Goal: Complete application form

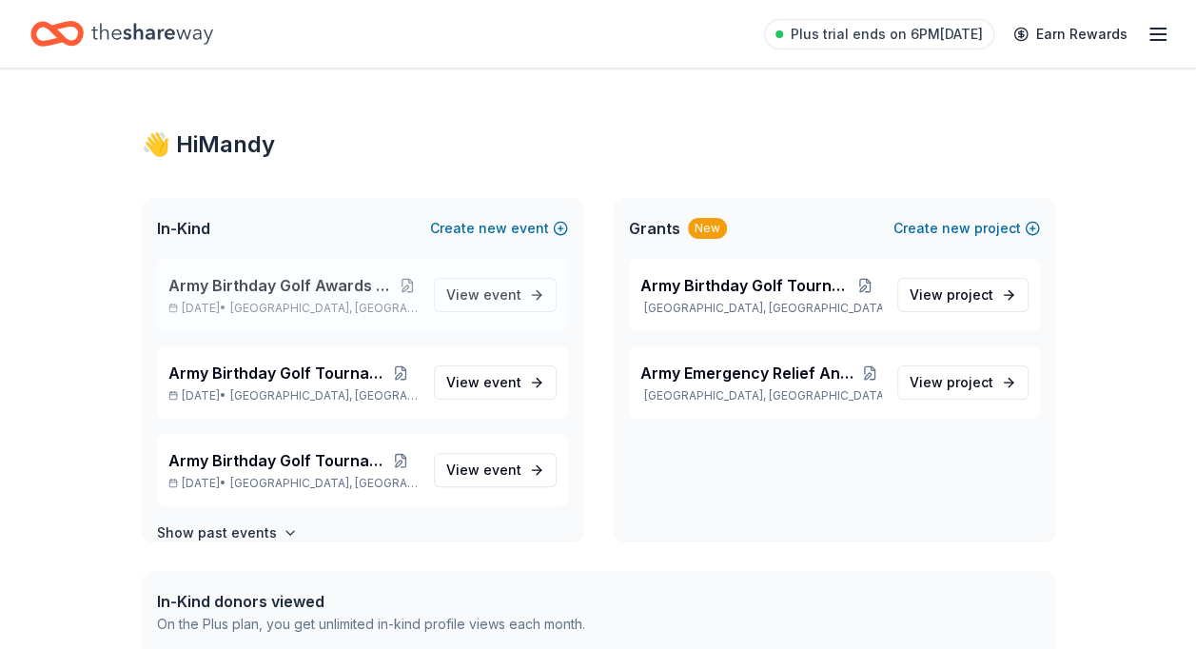
click at [325, 280] on span "Army Birthday Golf Awards Luncheon Silent Auction" at bounding box center [282, 285] width 228 height 23
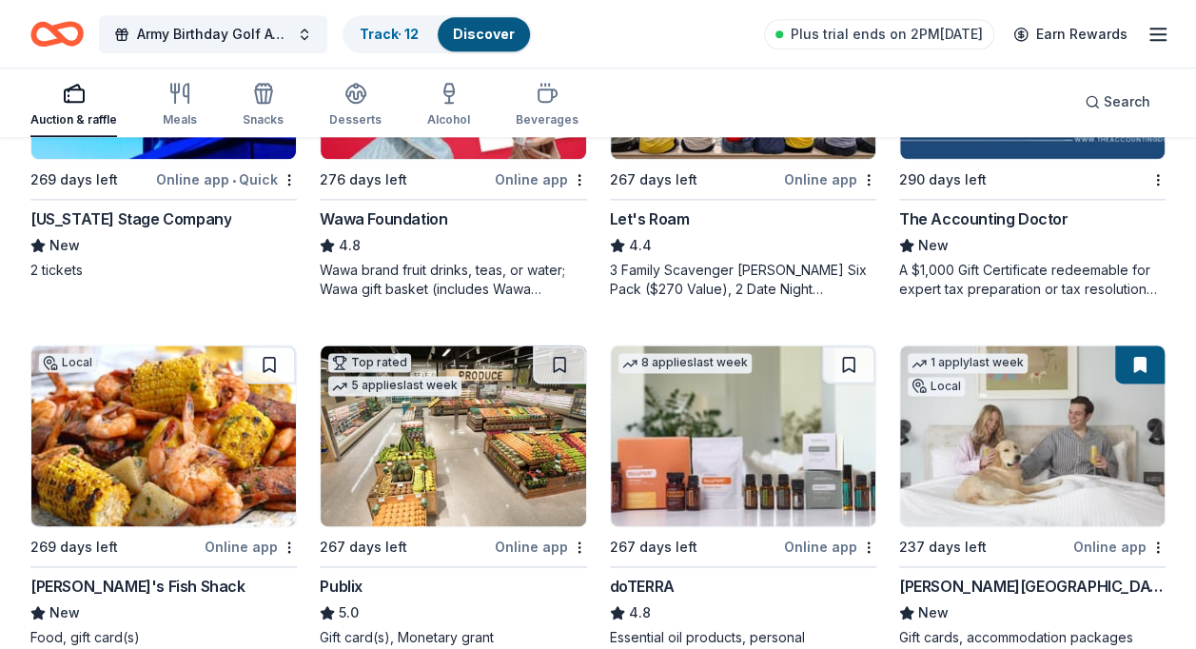
scroll to position [997, 0]
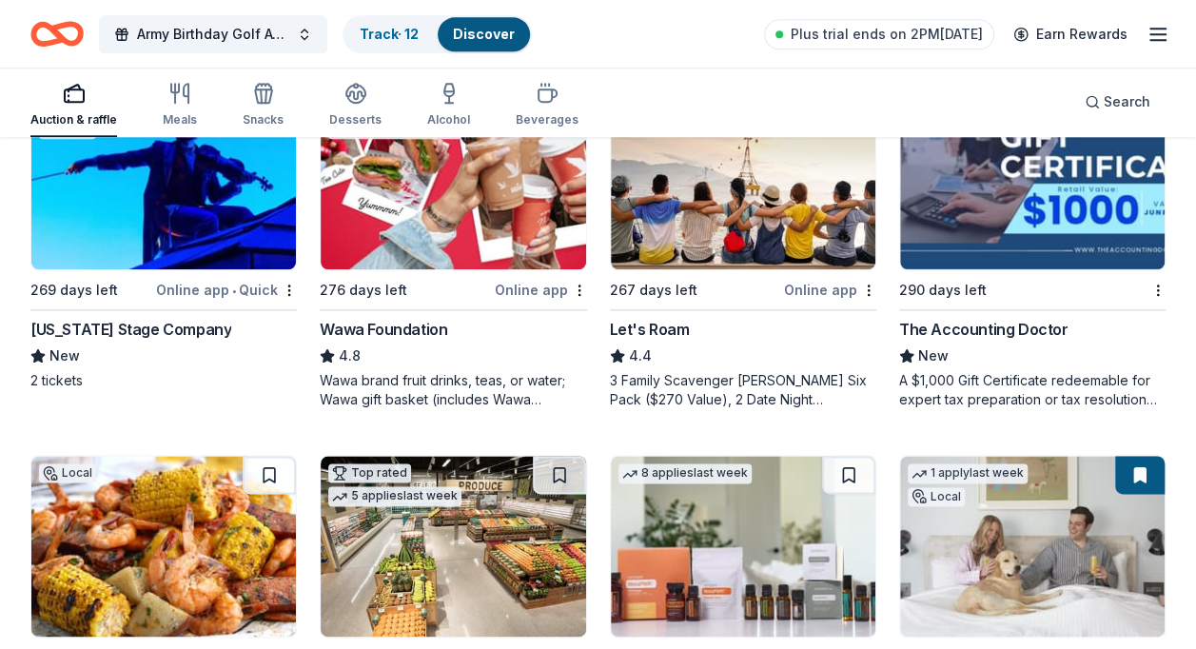
click at [989, 336] on div "The Accounting Doctor" at bounding box center [983, 329] width 169 height 23
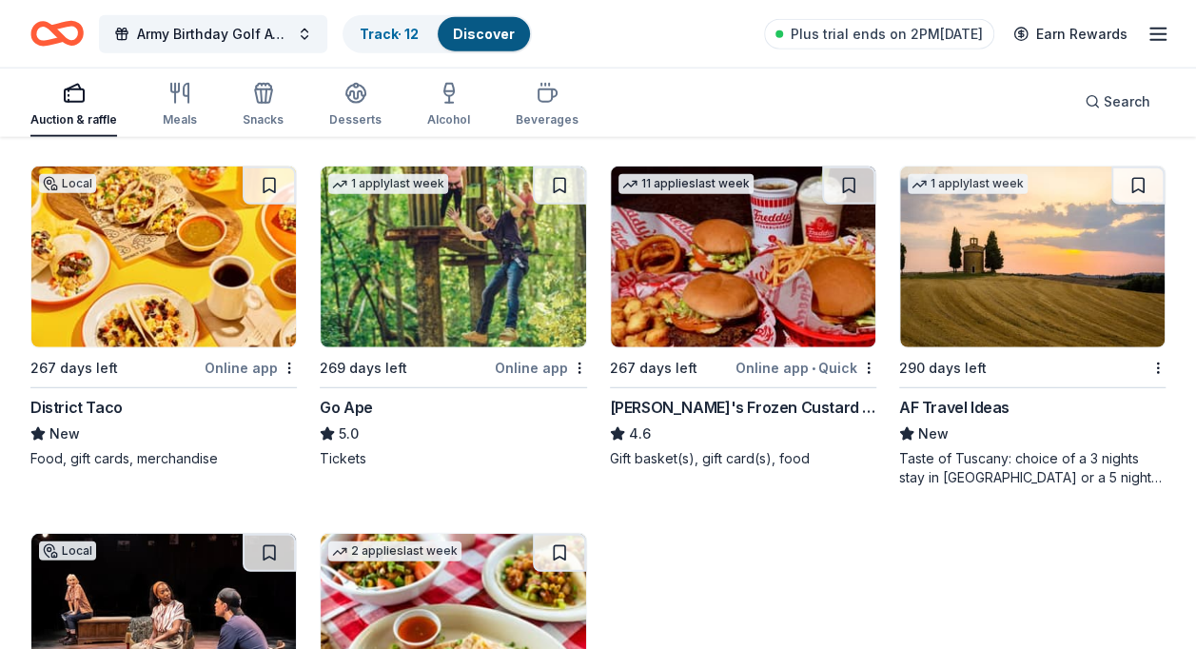
scroll to position [2396, 0]
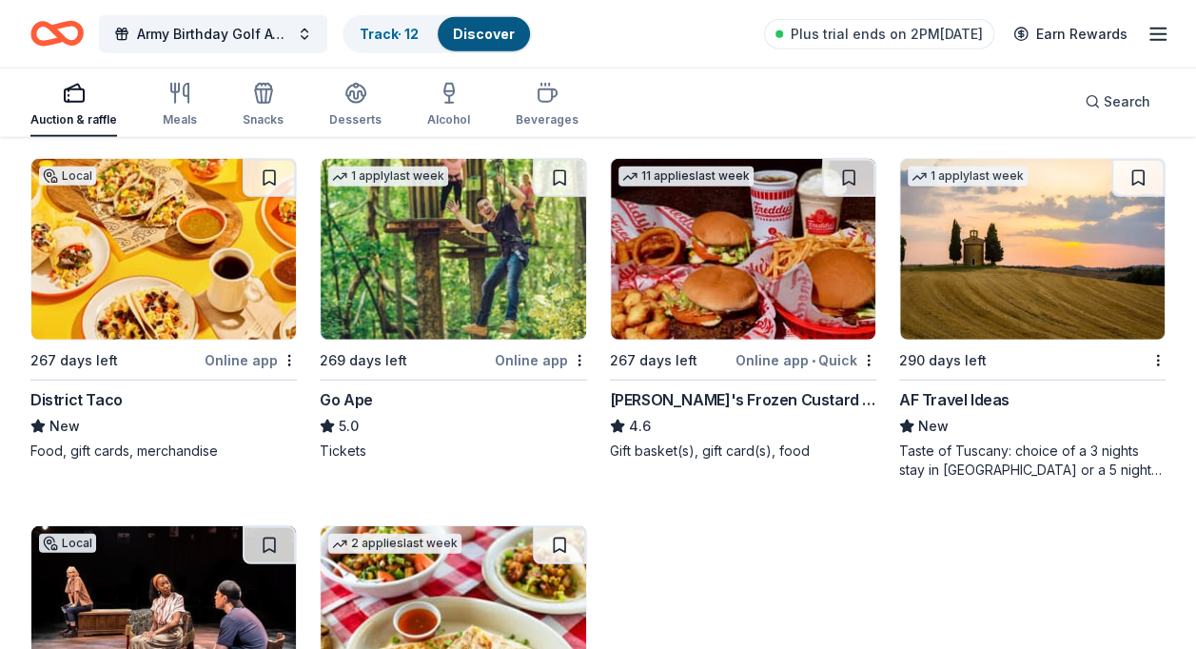
click at [1043, 284] on img at bounding box center [1032, 249] width 265 height 181
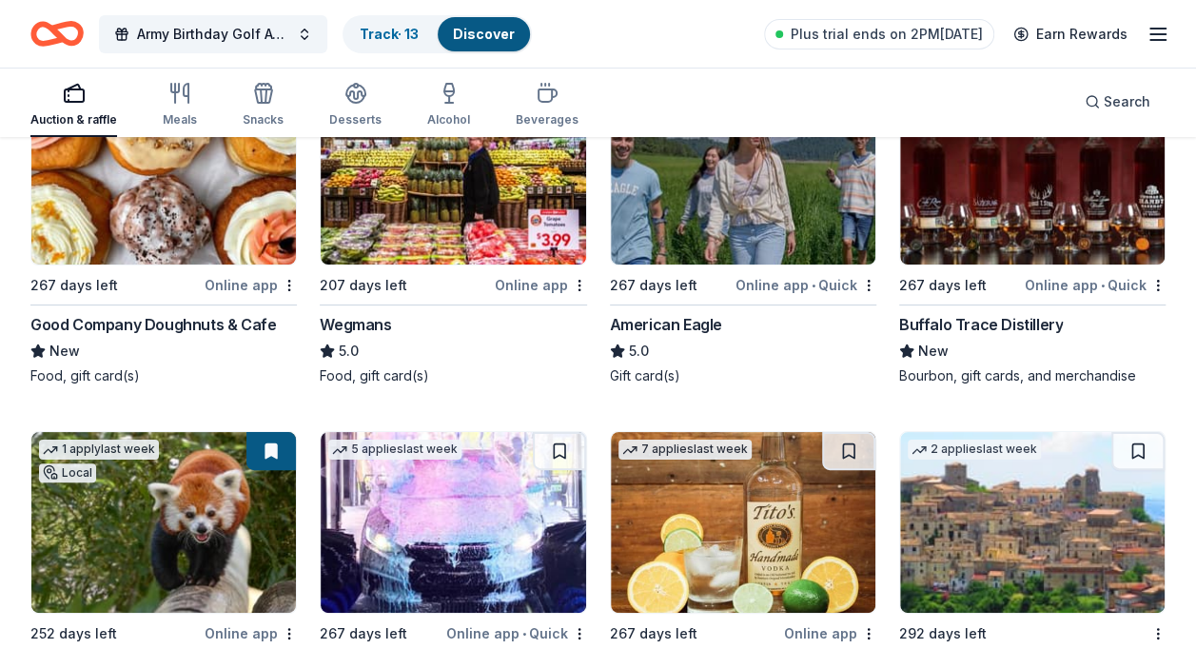
scroll to position [3568, 0]
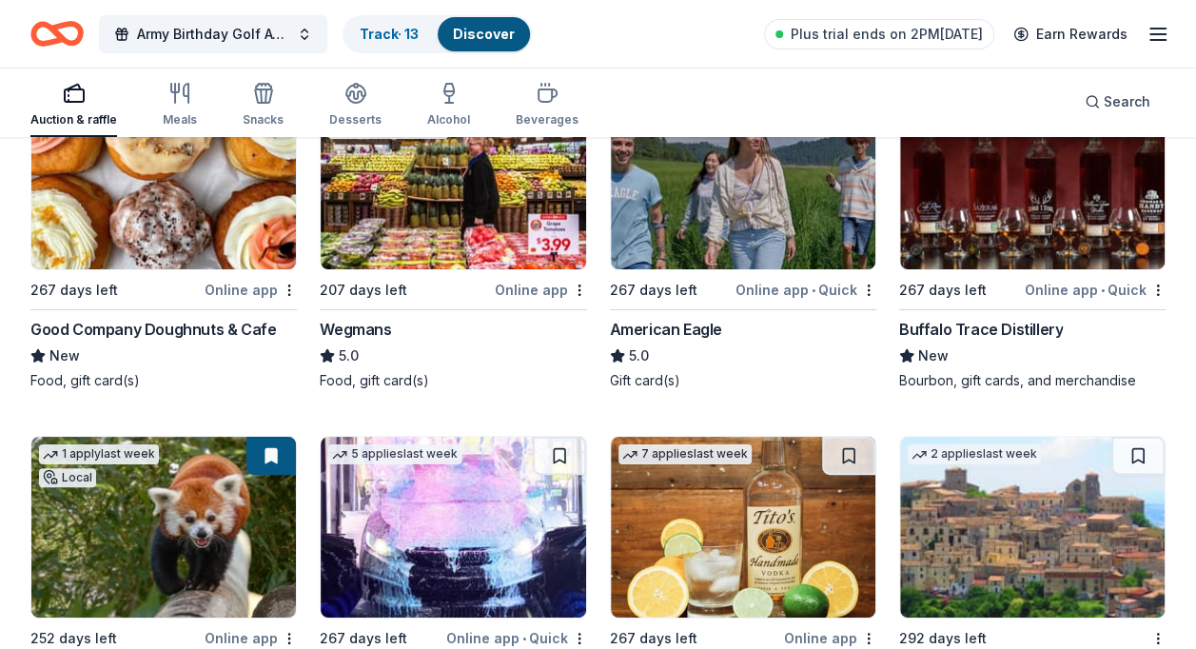
click at [998, 319] on div "Buffalo Trace Distillery" at bounding box center [981, 329] width 164 height 23
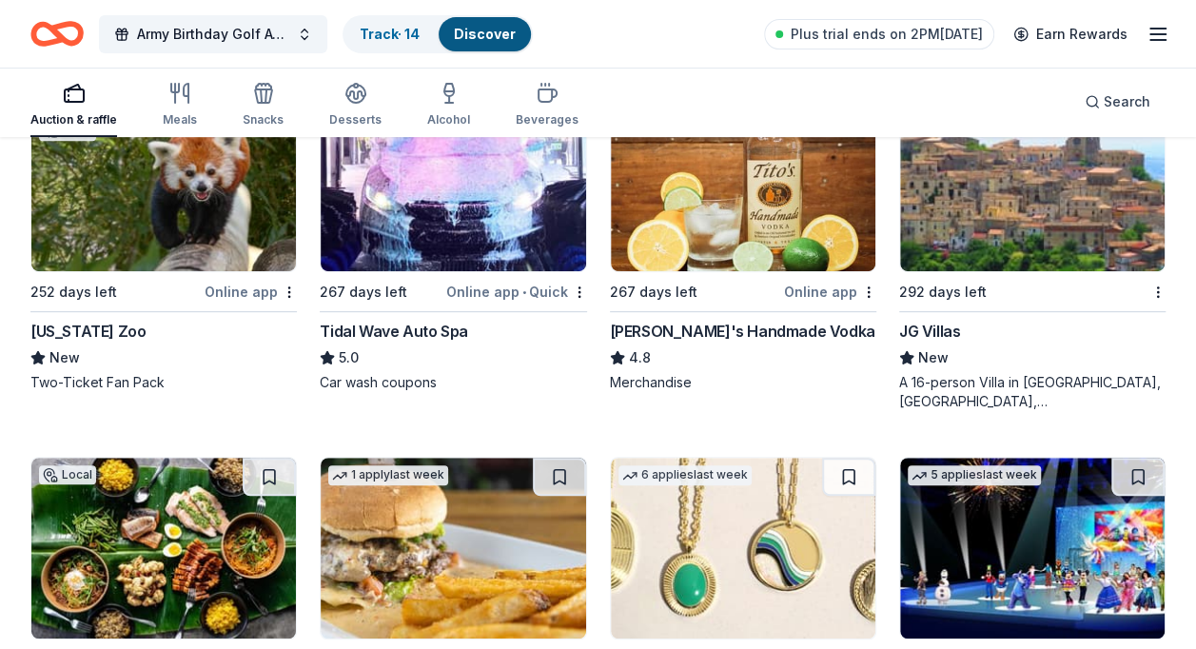
scroll to position [3866, 0]
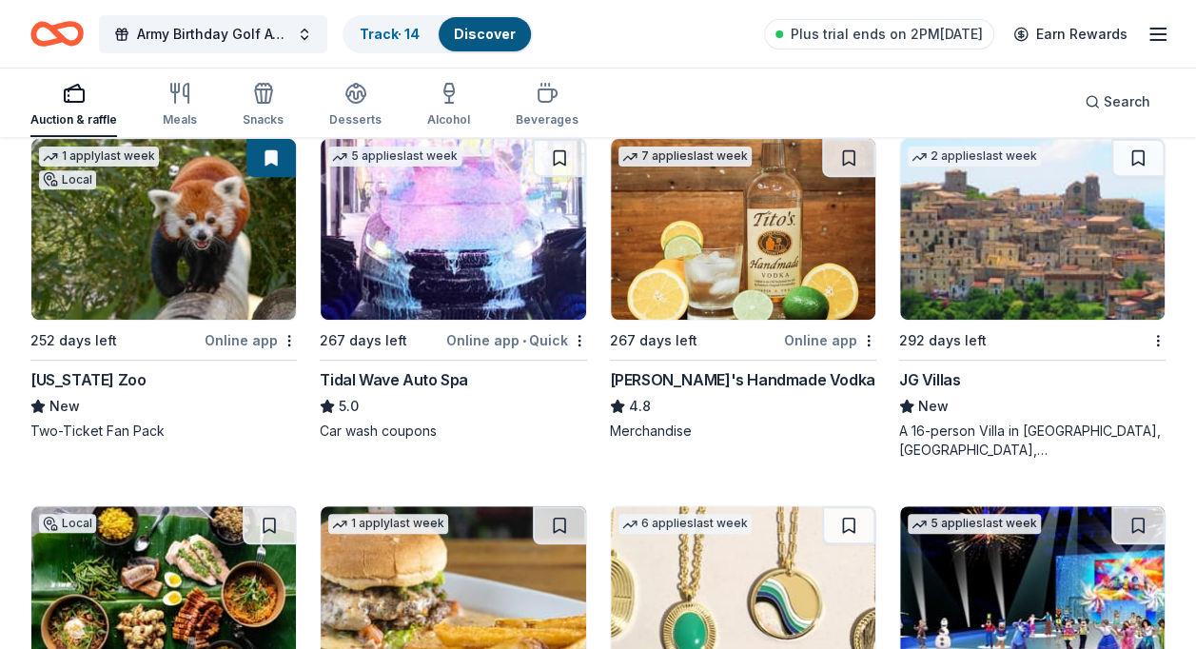
click at [968, 434] on div "A 16-person Villa in [GEOGRAPHIC_DATA], [GEOGRAPHIC_DATA], [GEOGRAPHIC_DATA] fo…" at bounding box center [1032, 440] width 266 height 38
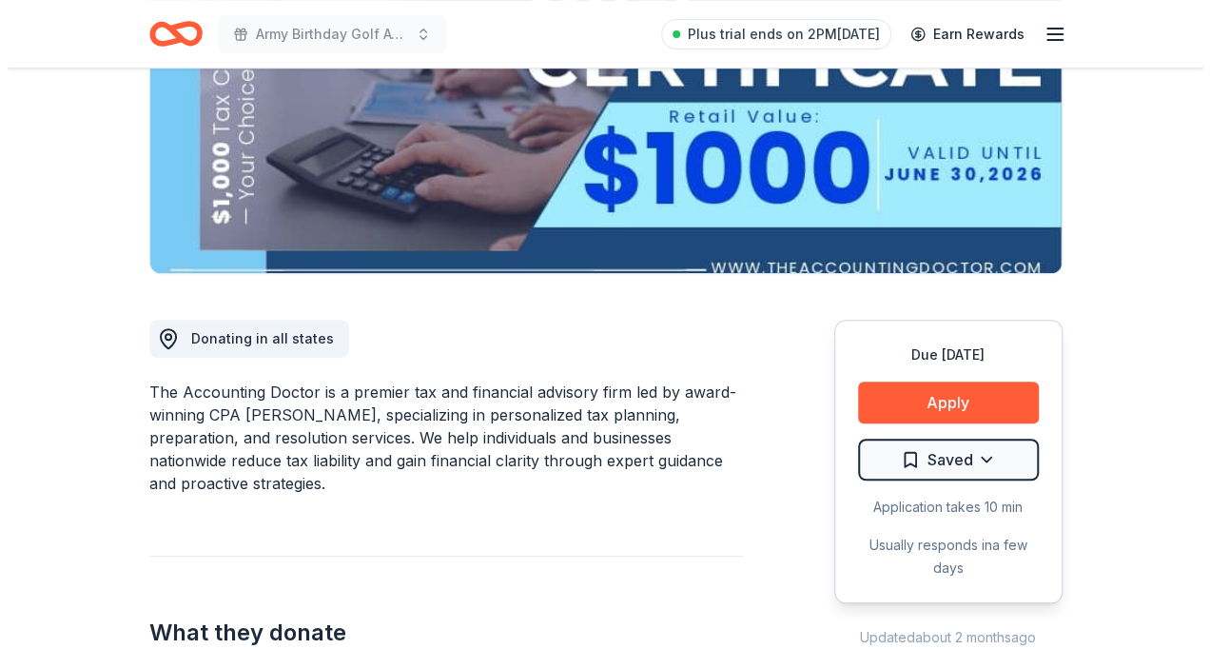
scroll to position [307, 0]
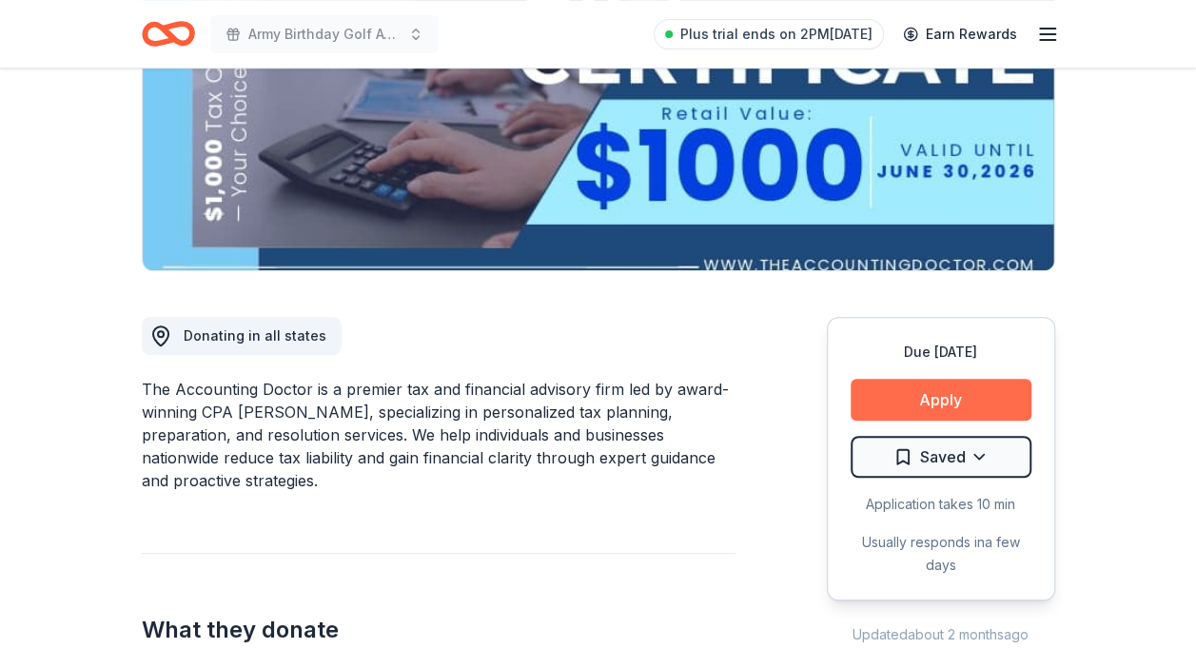
click at [948, 391] on button "Apply" at bounding box center [941, 400] width 181 height 42
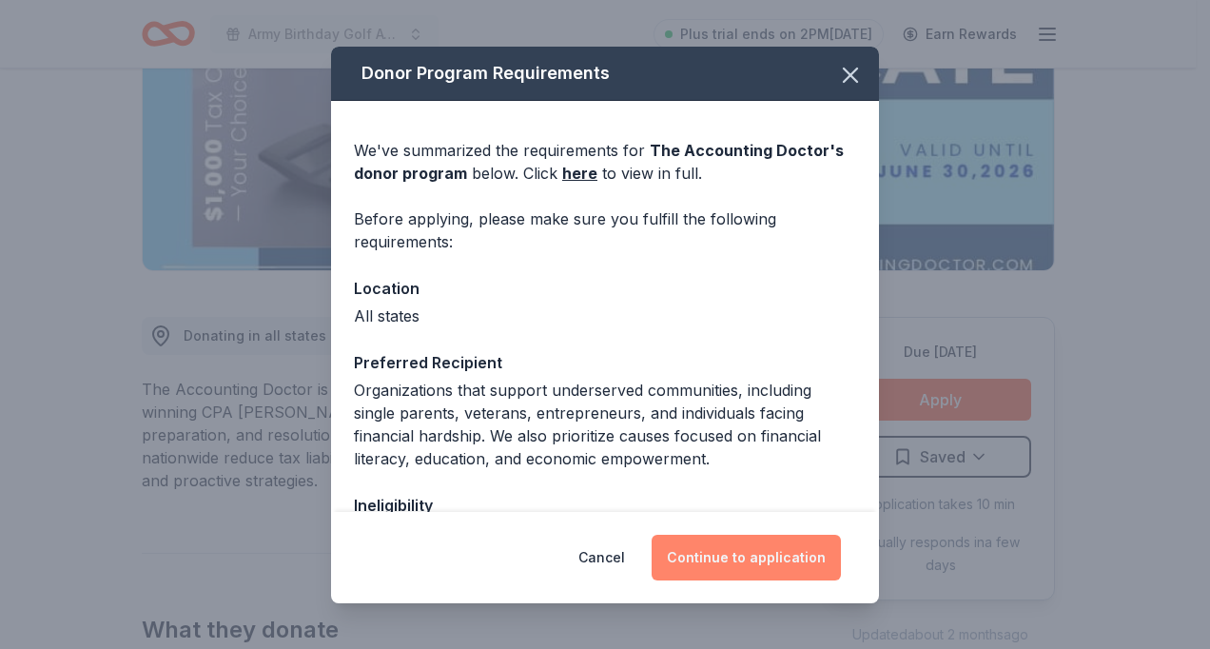
click at [757, 559] on button "Continue to application" at bounding box center [746, 558] width 189 height 46
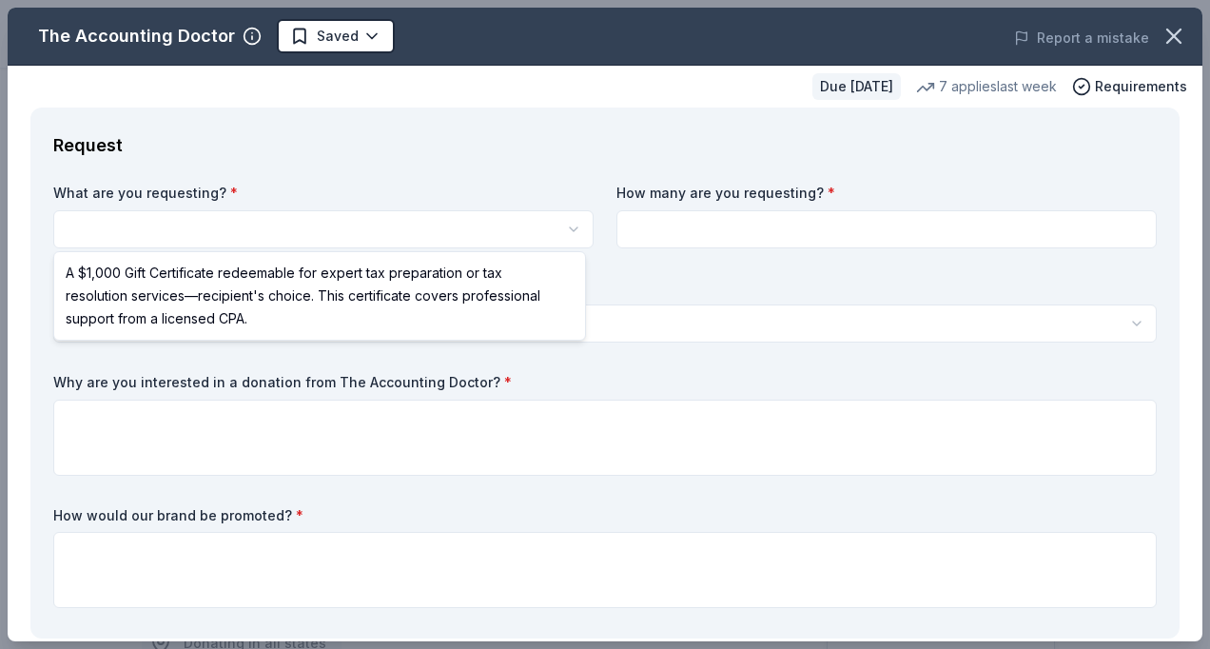
scroll to position [0, 0]
click at [144, 234] on html "Army Birthday Golf Awards Luncheon Silent Auction Saved Apply Due in 290 days S…" at bounding box center [605, 324] width 1210 height 649
select select "A $1,000 Gift Certificate redeemable for expert tax preparation or tax resoluti…"
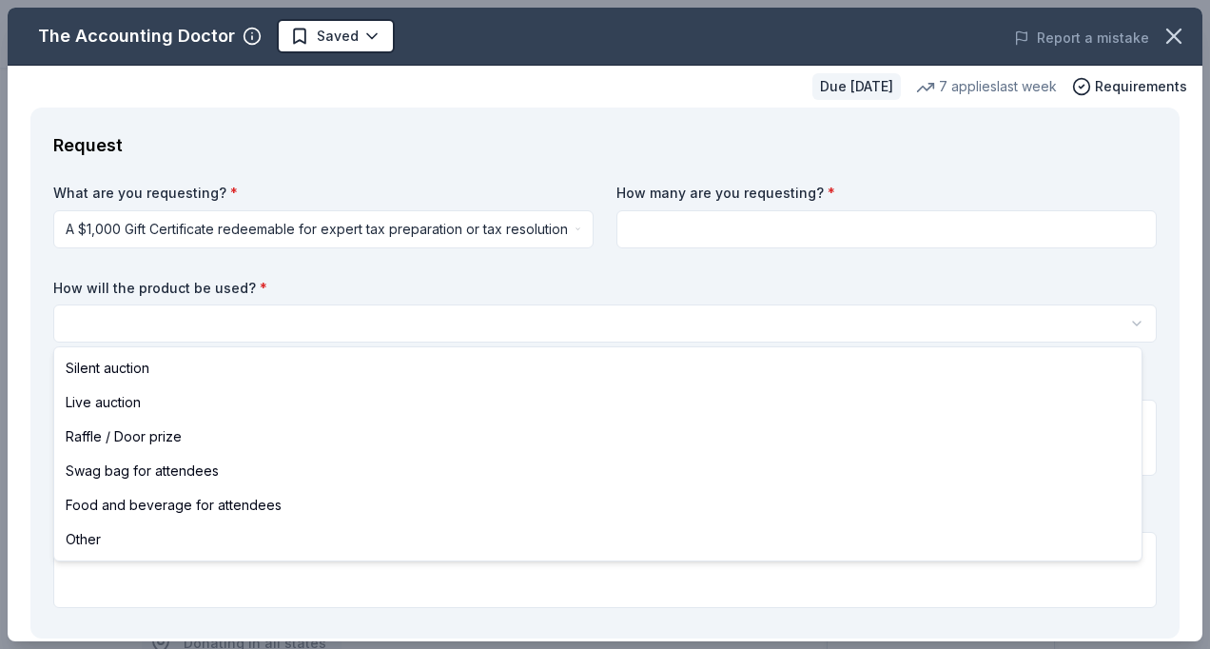
click at [120, 318] on html "Army Birthday Golf Awards Luncheon Silent Auction Saved Apply Due in 290 days S…" at bounding box center [605, 324] width 1210 height 649
select select "silentAuction"
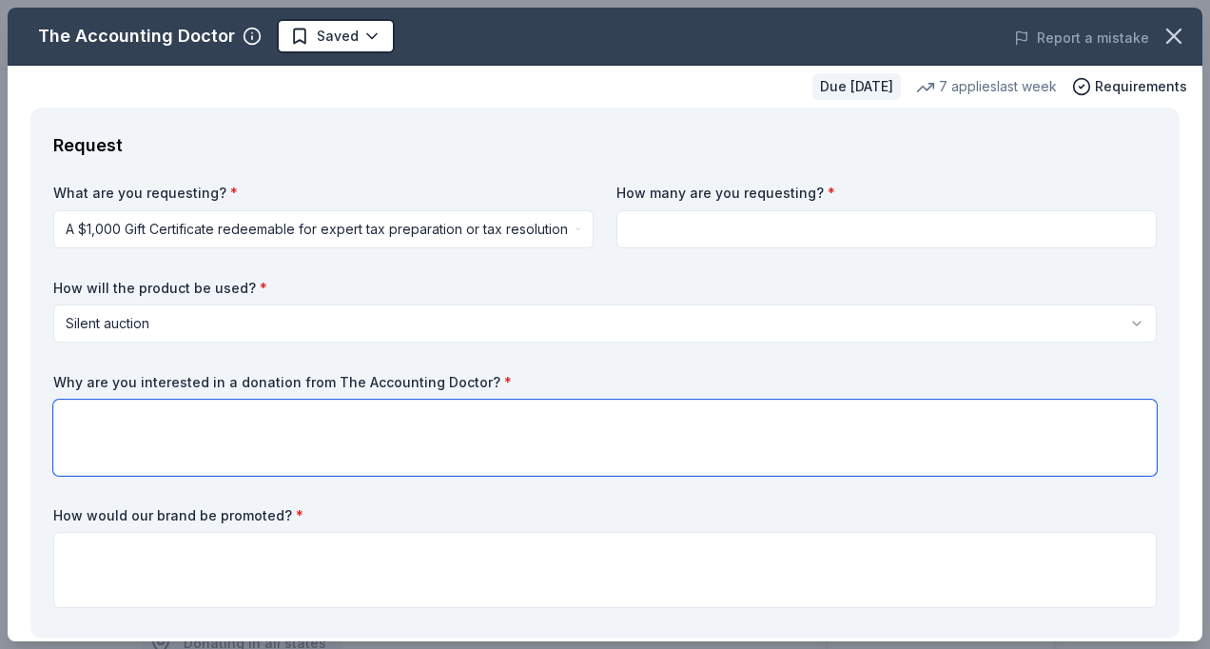
click at [95, 423] on textarea at bounding box center [605, 438] width 1104 height 76
click at [95, 423] on textarea "Good reviews" at bounding box center [605, 438] width 1104 height 76
click at [164, 415] on textarea "Good reviews" at bounding box center [605, 438] width 1104 height 76
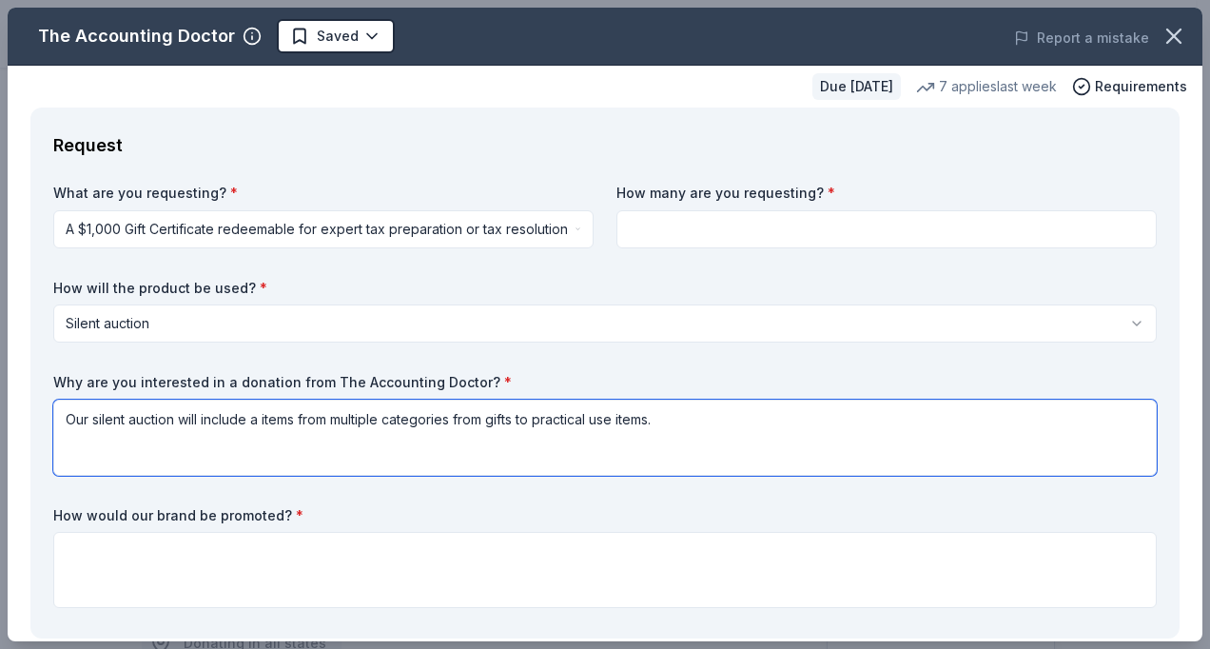
type textarea "Our silent auction will include a items from multiple categories from gifts to …"
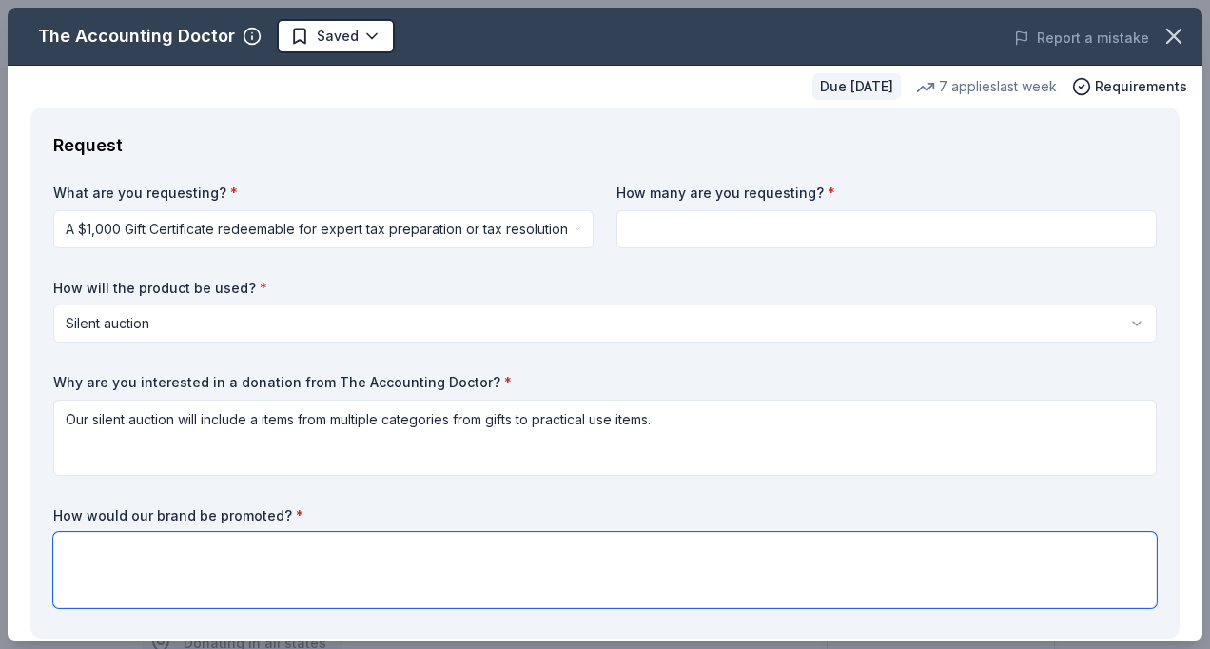
click at [112, 556] on textarea at bounding box center [605, 570] width 1104 height 76
type textarea "Recognition during the Army Birthday Golf Awards Luncheon program and signage a…"
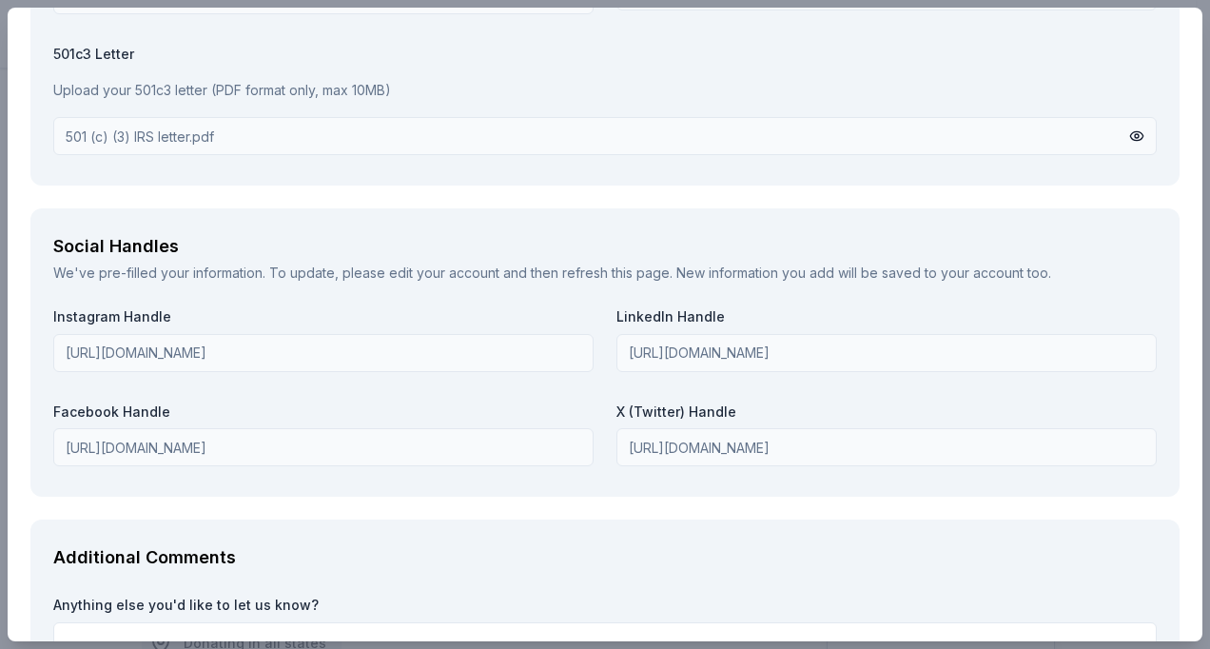
scroll to position [2295, 0]
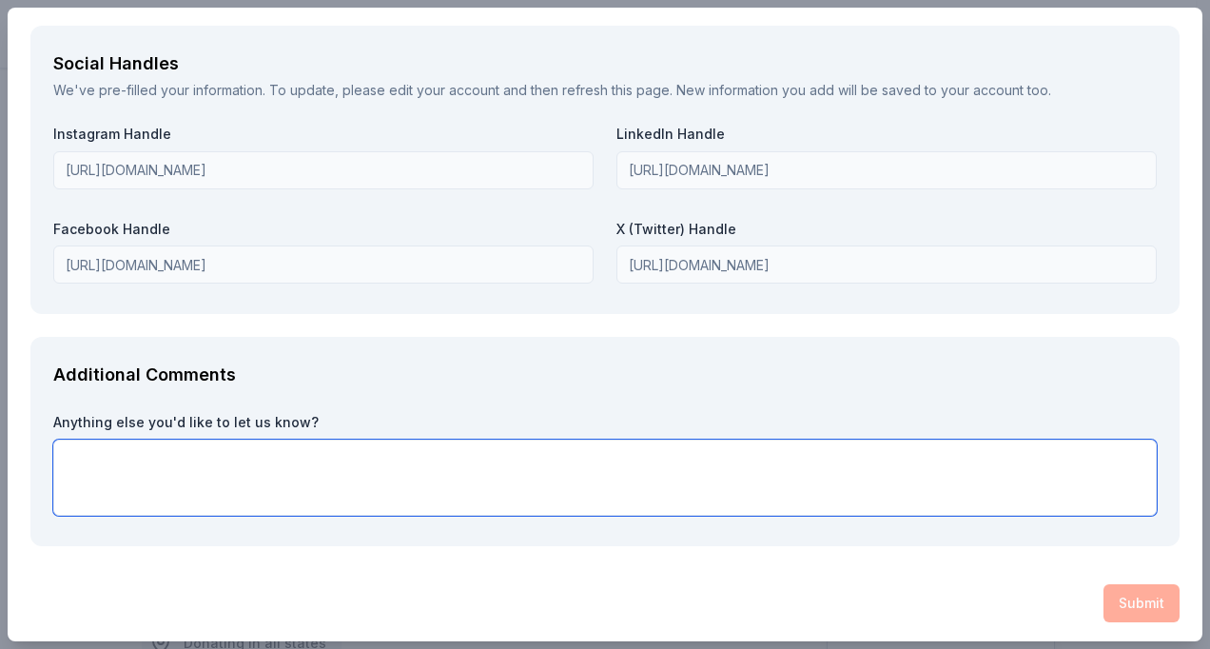
click at [137, 459] on textarea at bounding box center [605, 478] width 1104 height 76
type textarea "Thank you so much for your support!"
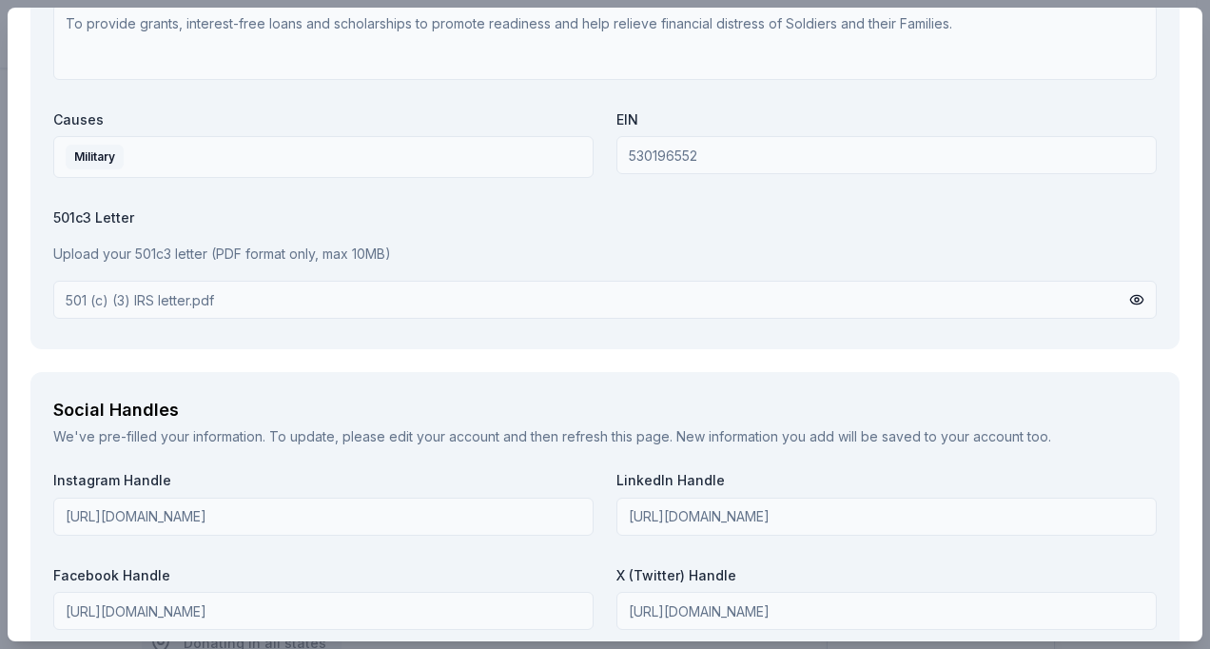
scroll to position [1895, 0]
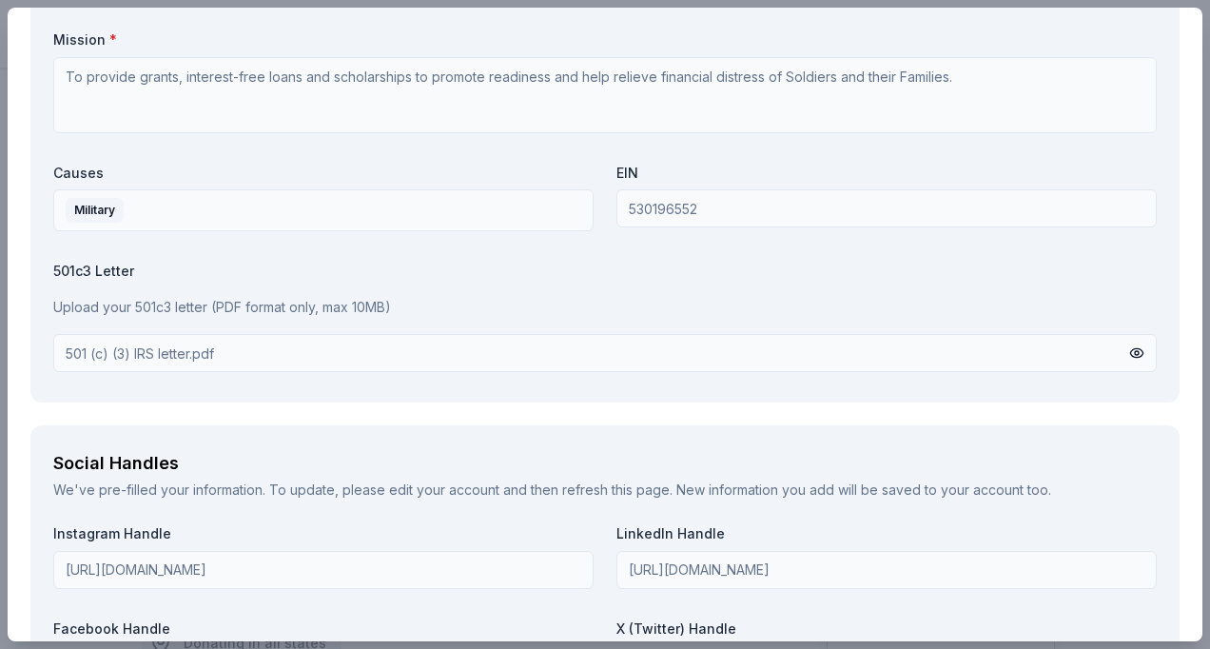
click at [200, 349] on div "501 (c) (3) IRS letter.pdf" at bounding box center [140, 353] width 148 height 21
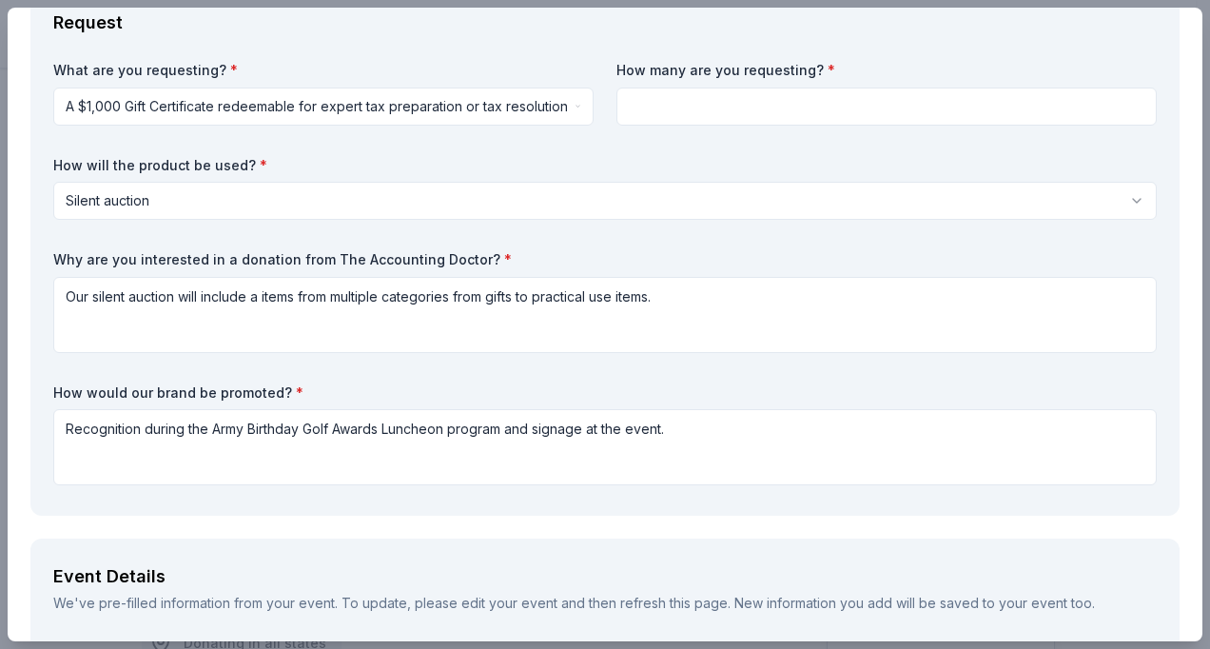
scroll to position [0, 0]
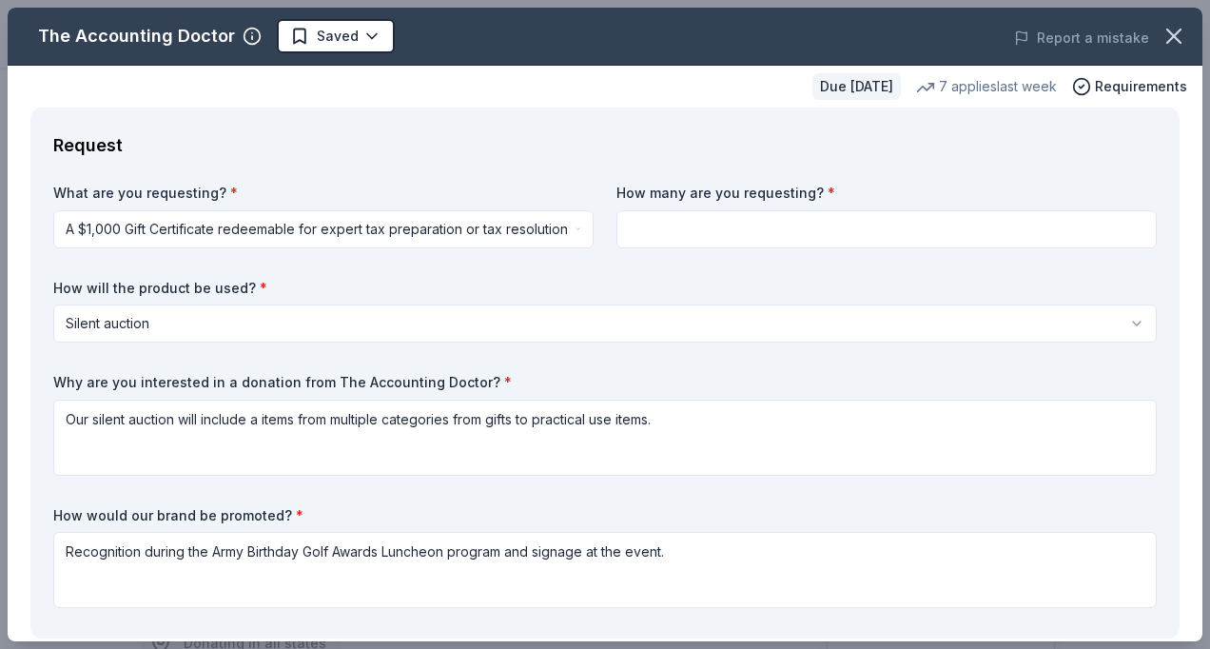
click at [659, 228] on input at bounding box center [887, 229] width 540 height 38
type input "1"
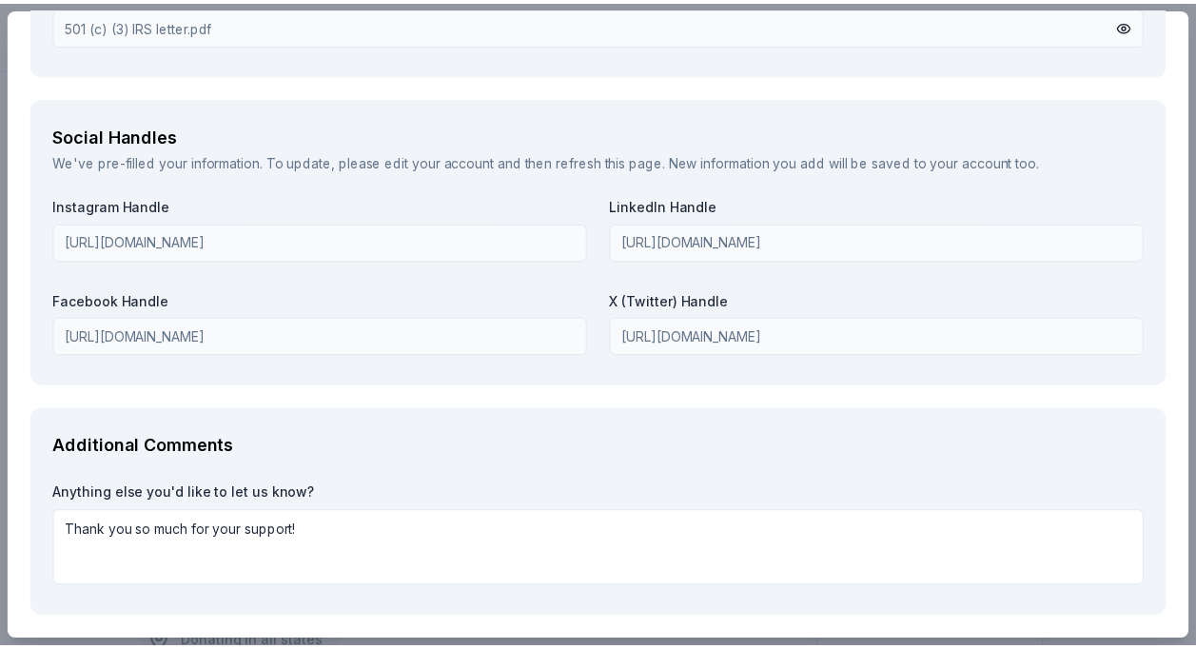
scroll to position [2295, 0]
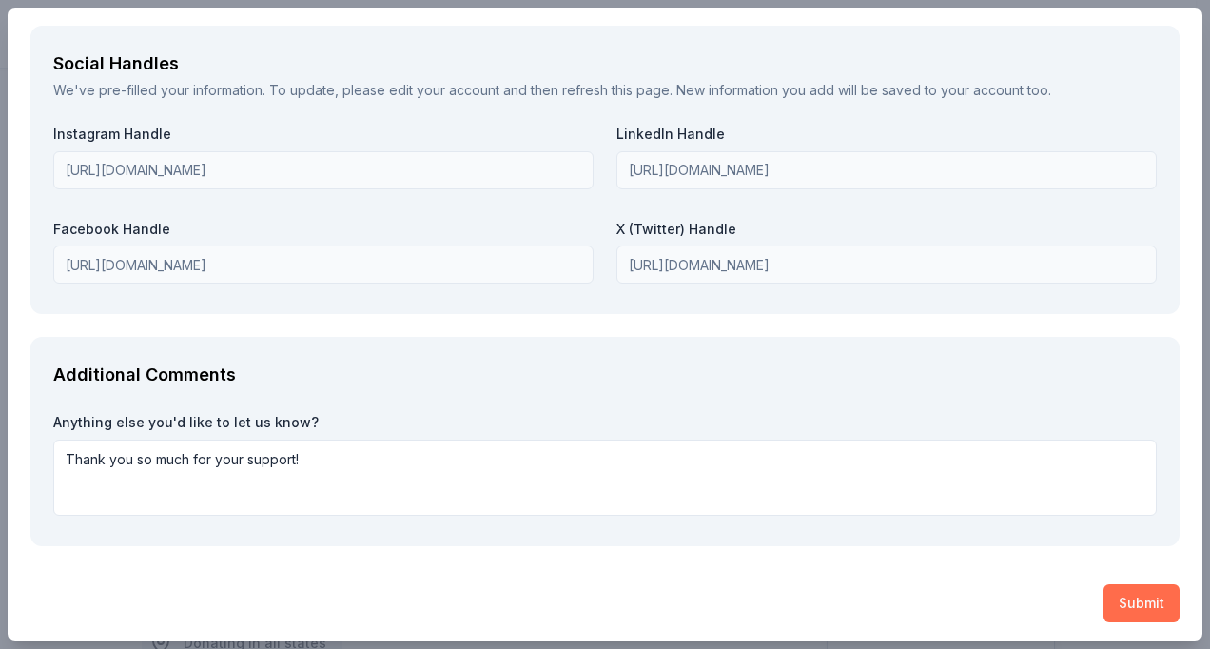
click at [1127, 594] on button "Submit" at bounding box center [1142, 603] width 76 height 38
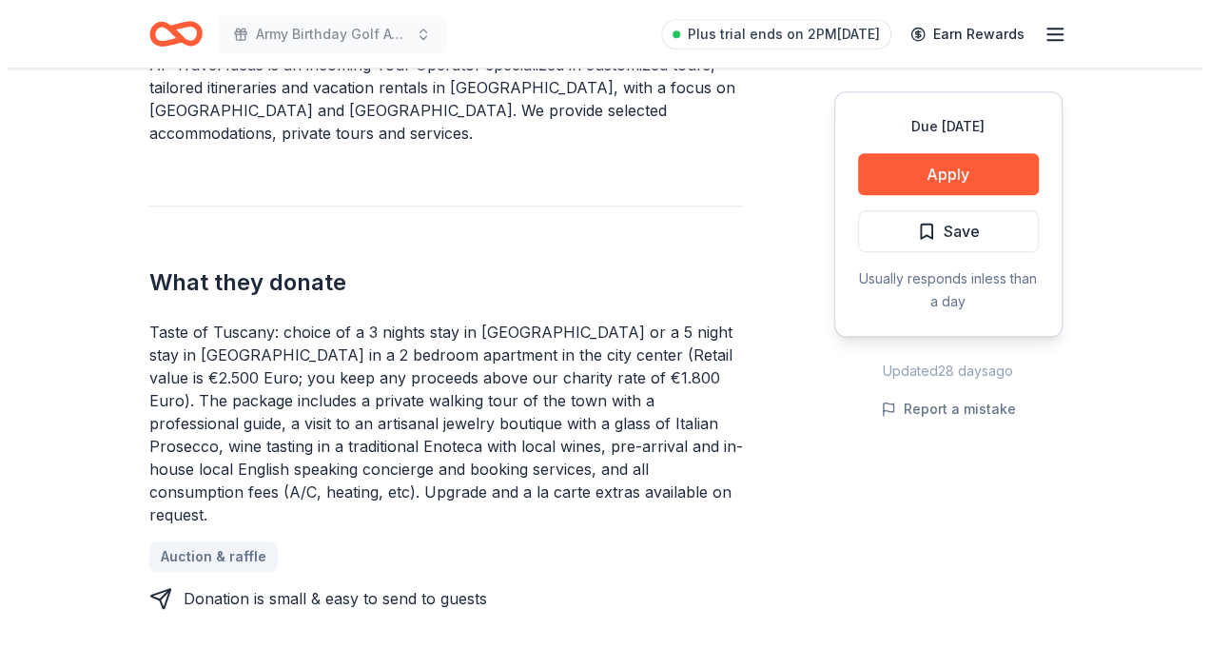
scroll to position [637, 0]
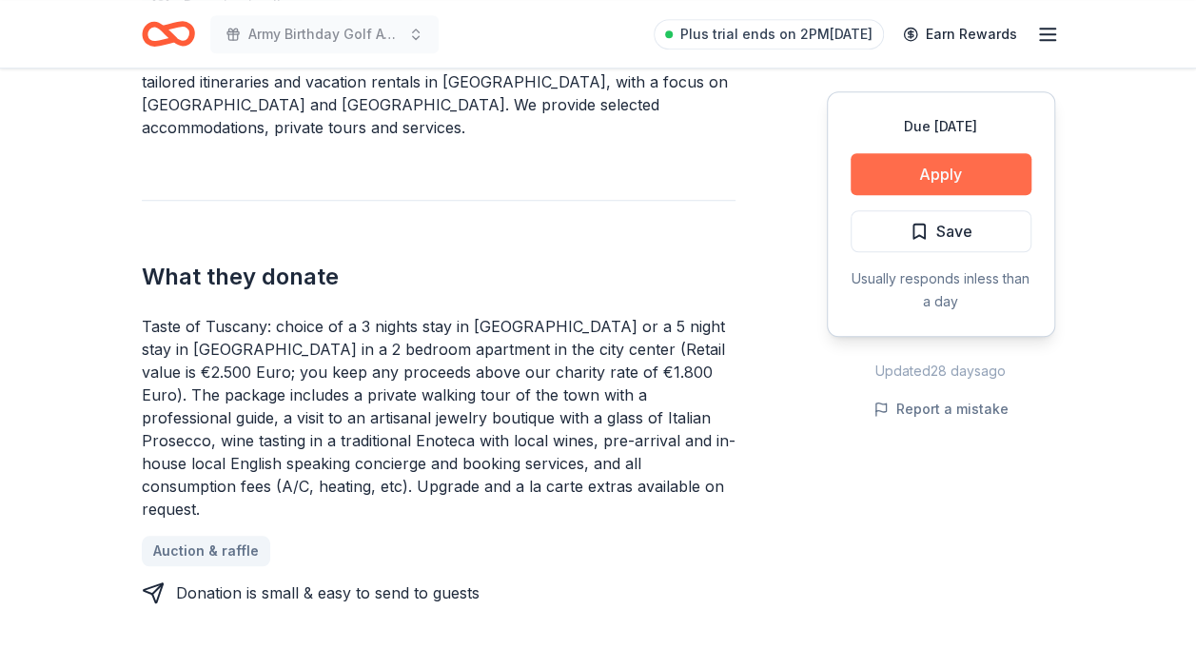
click at [953, 162] on button "Apply" at bounding box center [941, 174] width 181 height 42
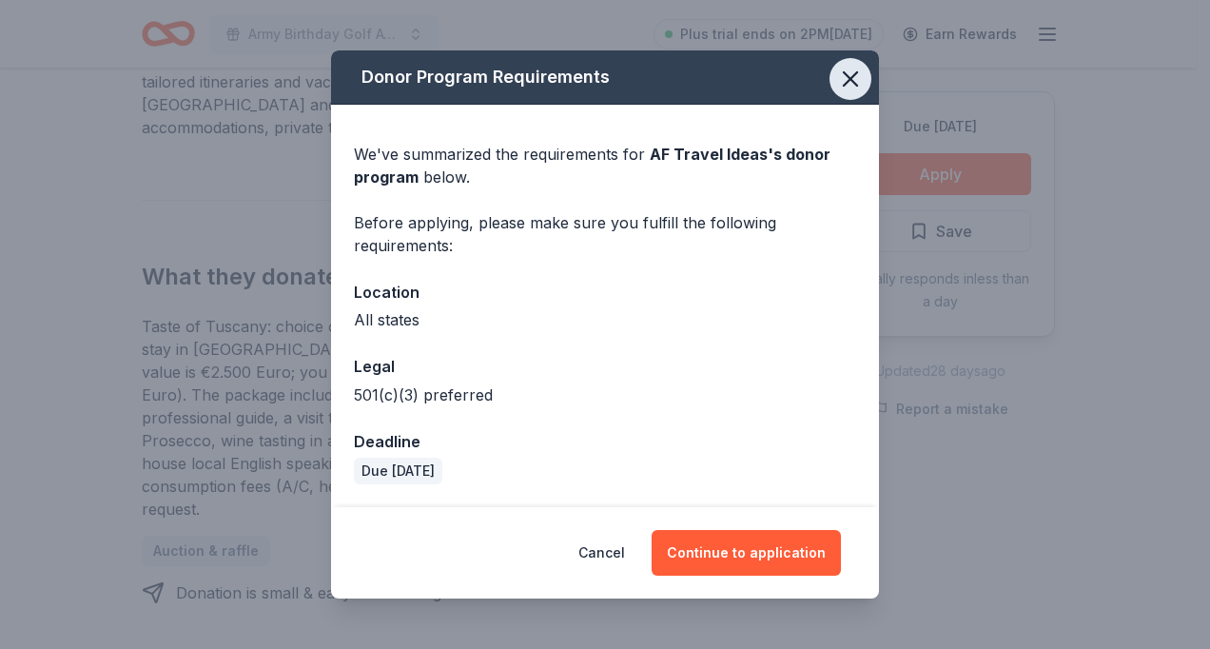
click at [854, 76] on icon "button" at bounding box center [850, 78] width 13 height 13
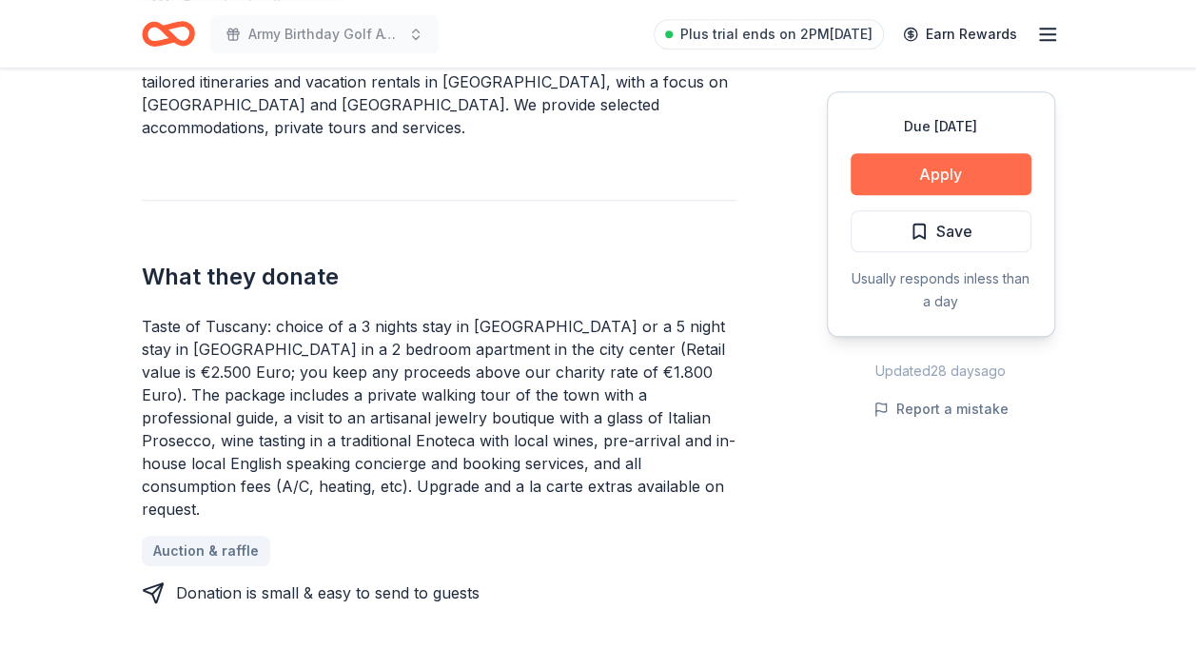
click at [941, 165] on button "Apply" at bounding box center [941, 174] width 181 height 42
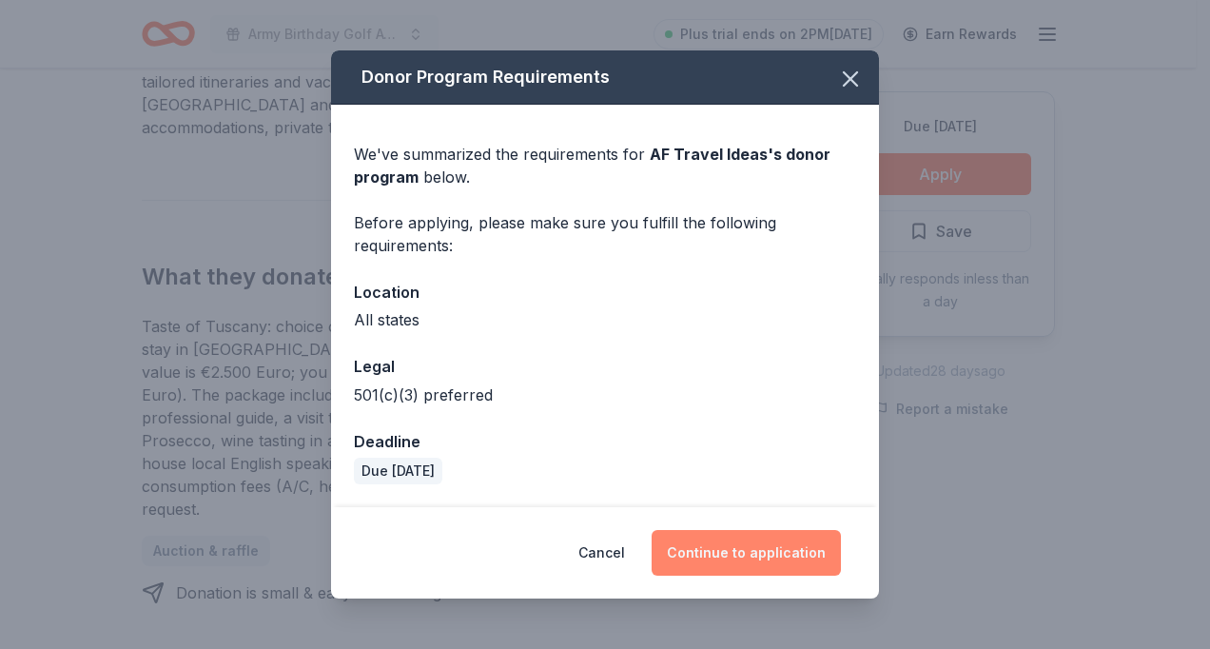
click at [754, 553] on button "Continue to application" at bounding box center [746, 553] width 189 height 46
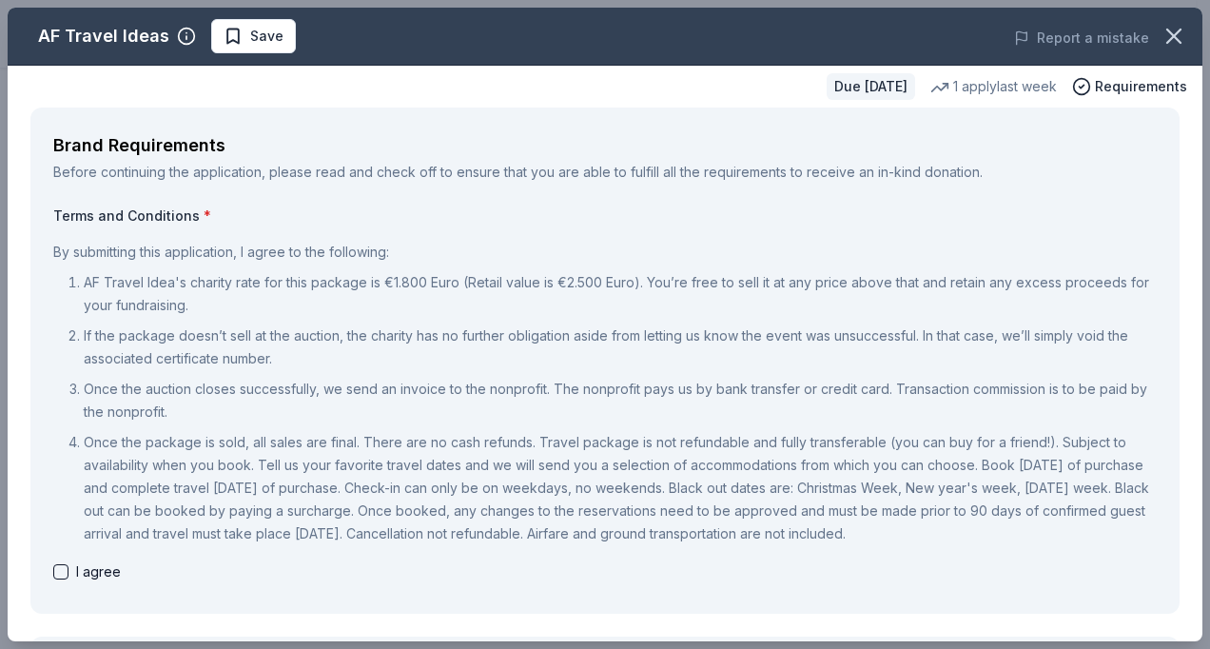
click at [168, 510] on p "Once the package is sold, all sales are final. There are no cash refunds. Trave…" at bounding box center [620, 488] width 1073 height 114
click at [59, 566] on button "button" at bounding box center [60, 571] width 15 height 15
checkbox input "true"
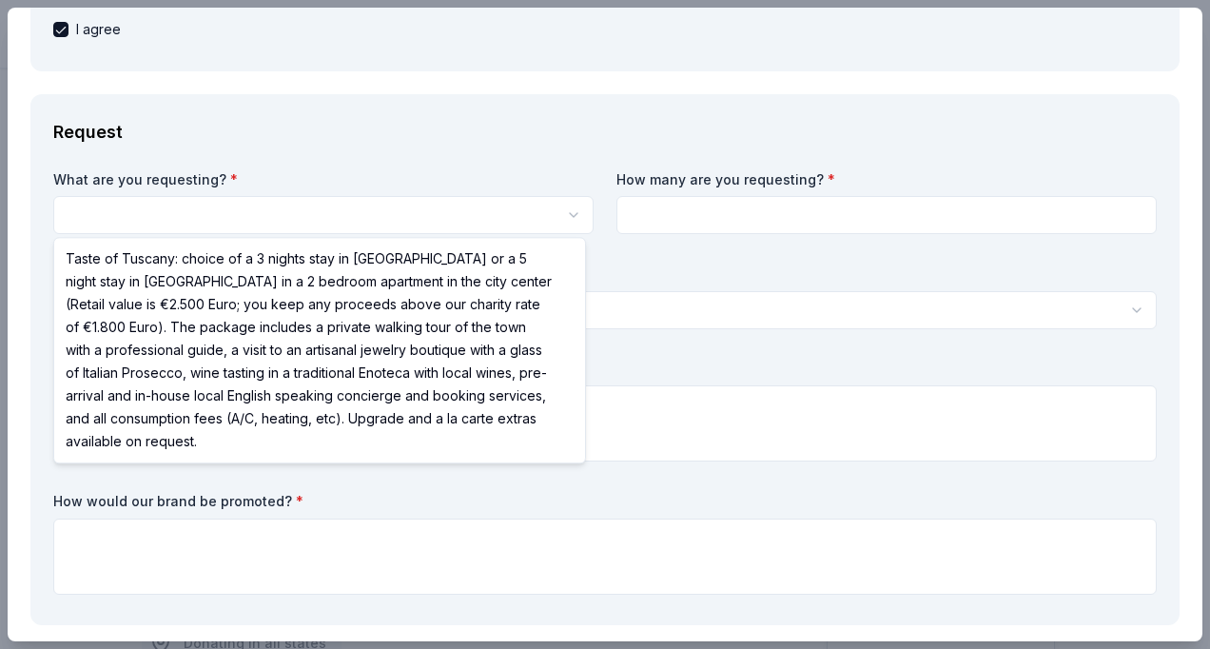
scroll to position [0, 0]
click at [129, 218] on html "Army Birthday Golf Awards Luncheon Silent Auction Save Apply Due in 290 days Sh…" at bounding box center [605, 324] width 1210 height 649
select select "Taste of Tuscany: choice of a 3 nights stay in Florence or a 5 night stay in Co…"
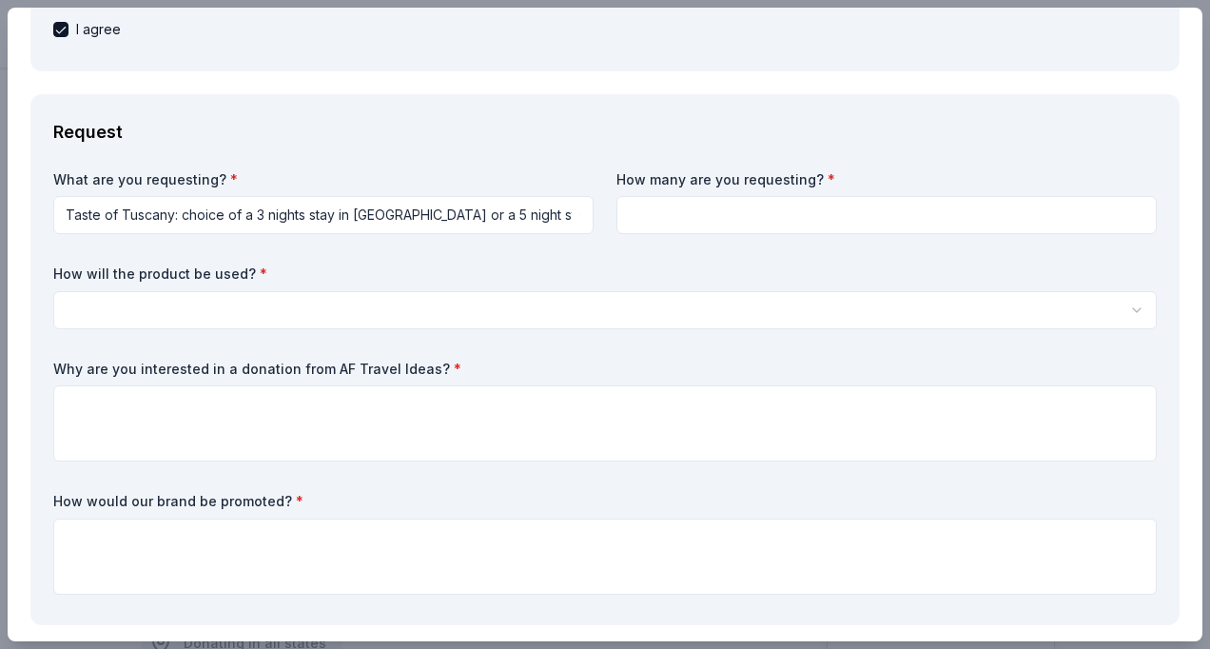
click at [673, 209] on input at bounding box center [887, 215] width 540 height 38
type input "1"
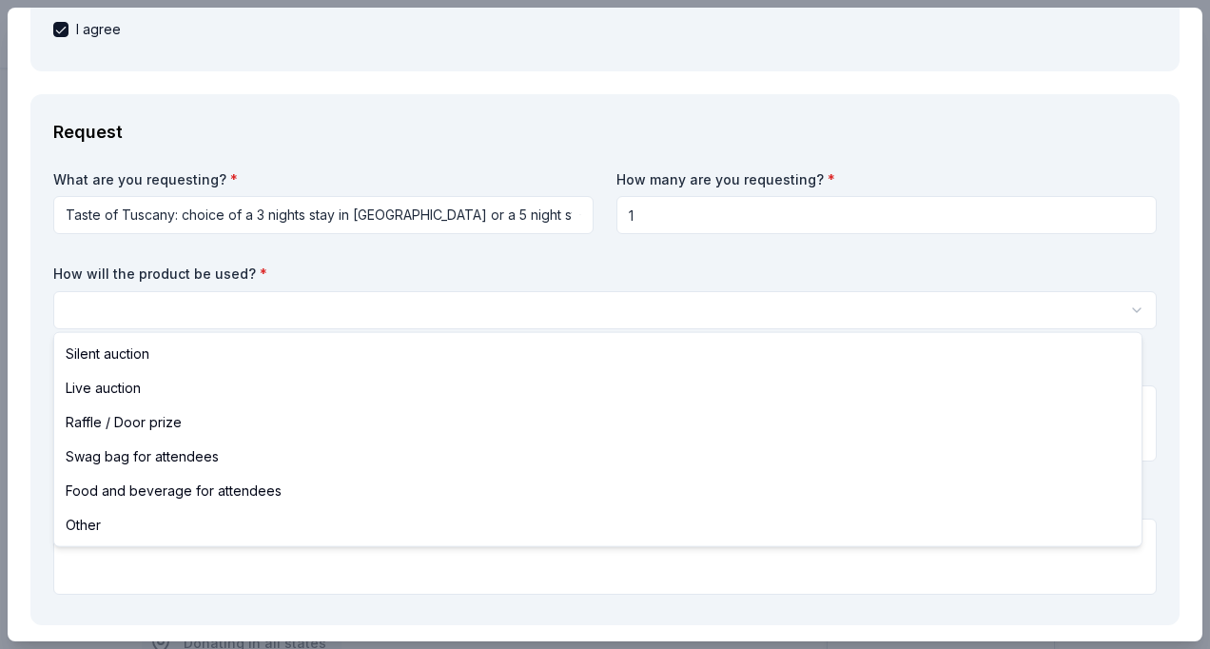
click at [219, 306] on html "Army Birthday Golf Awards Luncheon Silent Auction Save Apply Due in 290 days Sh…" at bounding box center [605, 324] width 1210 height 649
select select "silentAuction"
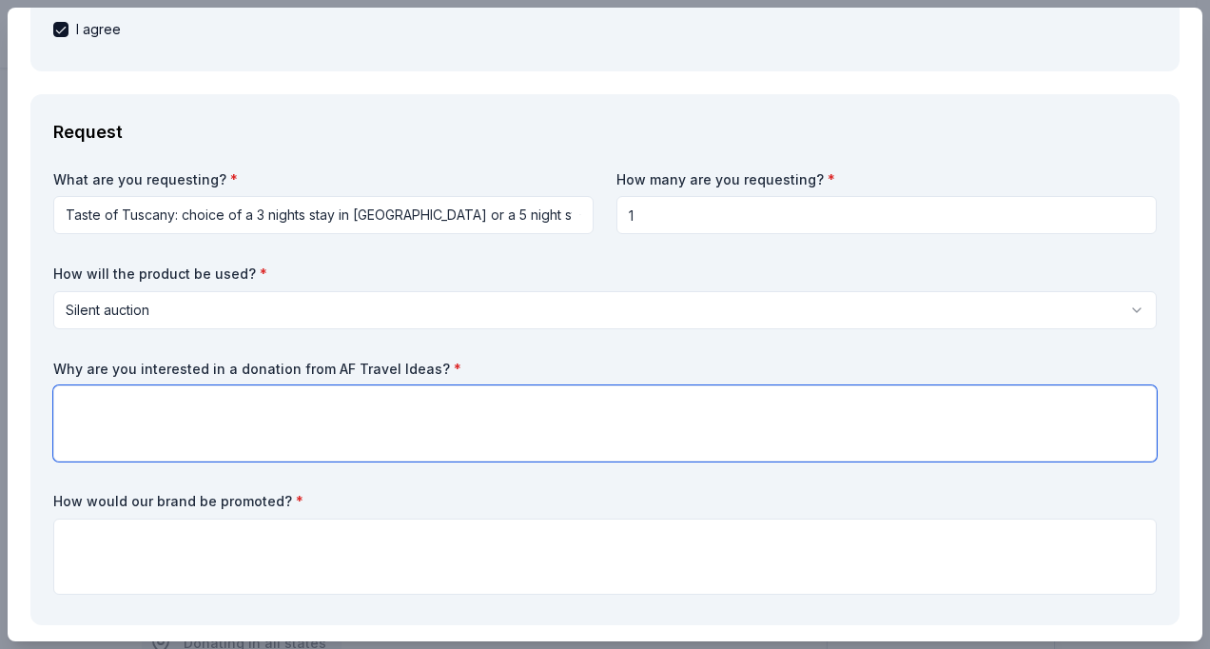
click at [118, 419] on textarea at bounding box center [605, 423] width 1104 height 76
click at [462, 404] on textarea "Our silent auction will include a variety of categories including" at bounding box center [605, 423] width 1104 height 76
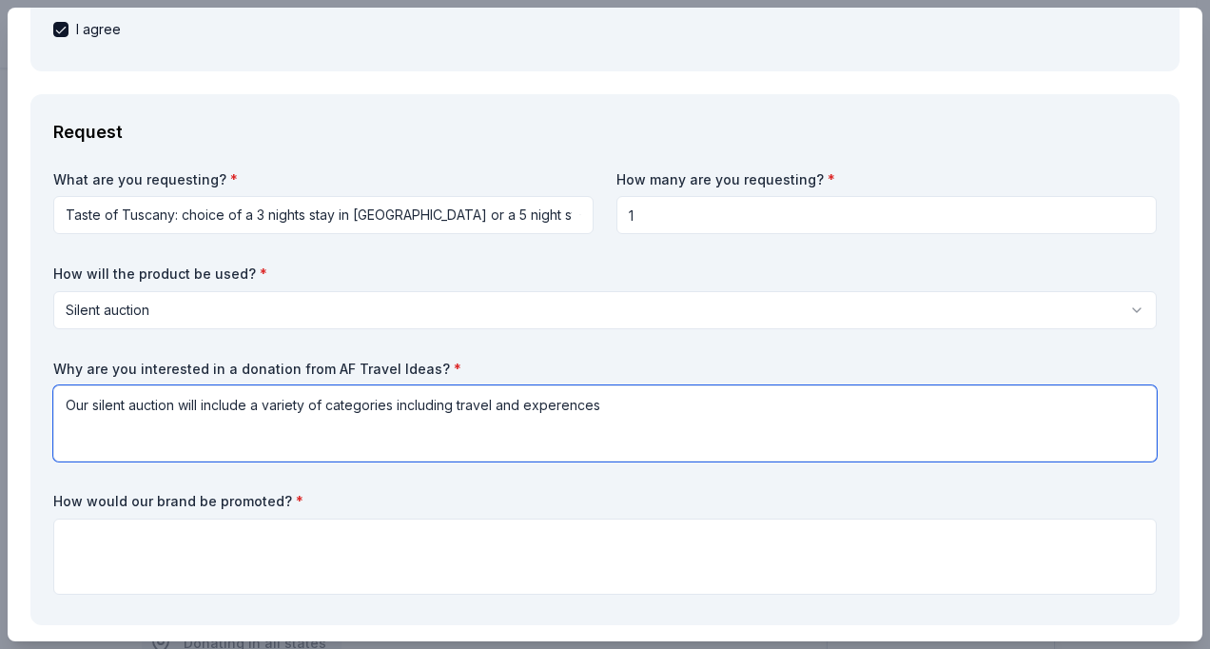
click at [561, 401] on textarea "Our silent auction will include a variety of categories including travel and ex…" at bounding box center [605, 423] width 1104 height 76
click at [617, 404] on textarea "Our silent auction will include a variety of categories including travel and ex…" at bounding box center [605, 423] width 1104 height 76
type textarea "Our silent auction will include a variety of categories including travel and ex…"
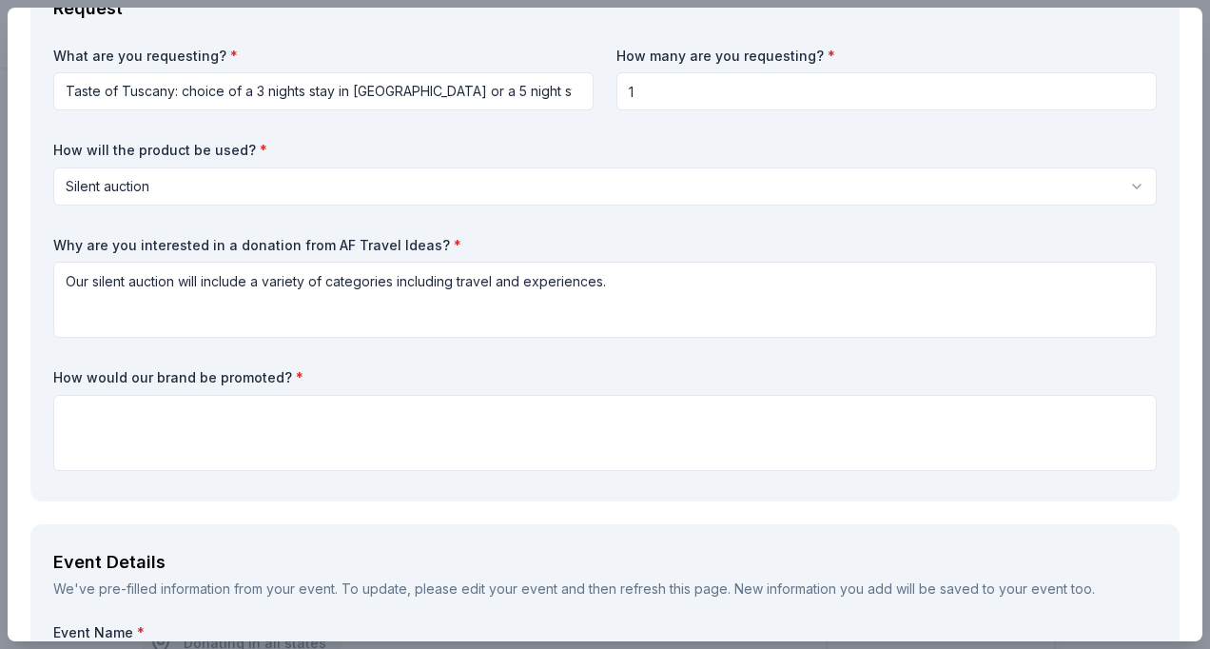
scroll to position [740, 0]
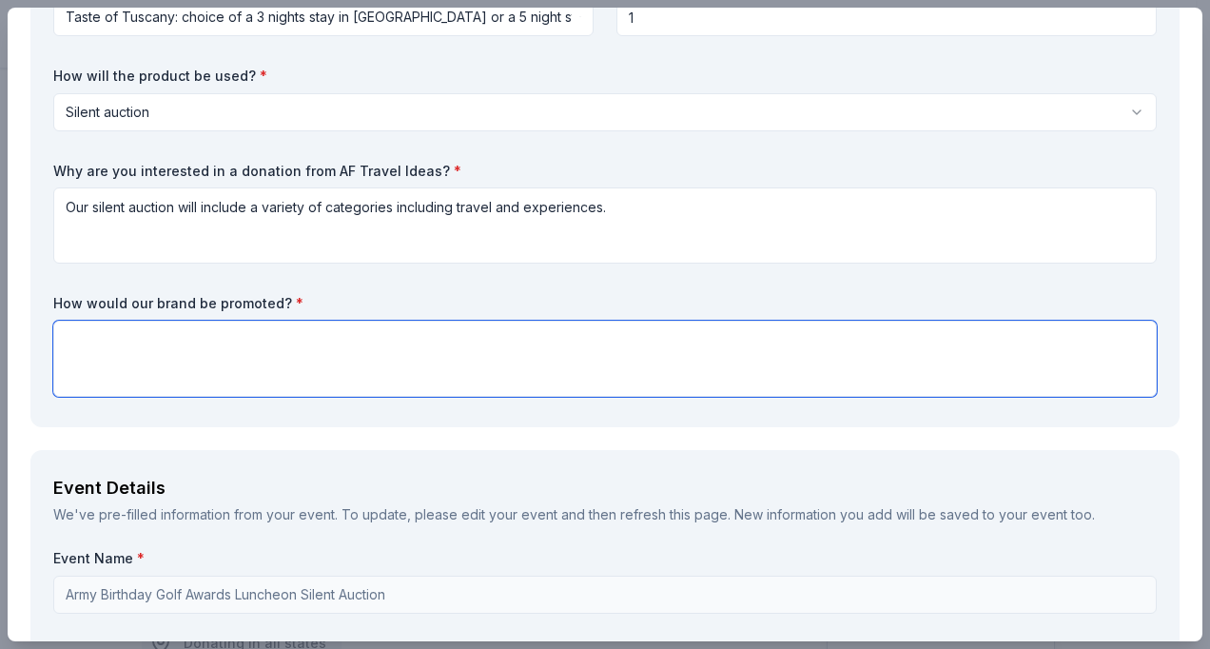
click at [122, 348] on textarea at bounding box center [605, 359] width 1104 height 76
click at [185, 335] on textarea "Recognition in the" at bounding box center [605, 359] width 1104 height 76
click at [318, 337] on textarea "Recognition in the Army Birthday Golf" at bounding box center [605, 359] width 1104 height 76
click at [178, 341] on textarea "Recognition in the Army Birthday Golf" at bounding box center [605, 359] width 1104 height 76
click at [305, 337] on textarea "Recognition in the Army Birthday Golf" at bounding box center [605, 359] width 1104 height 76
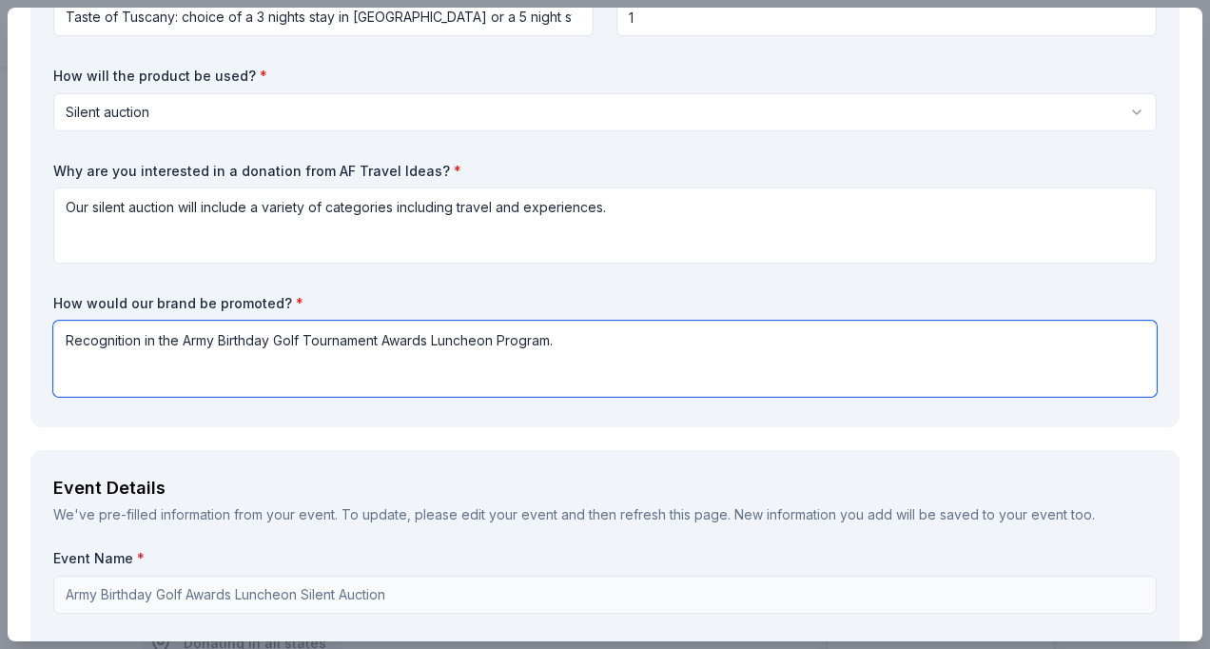
type textarea "Recognition in the Army Birthday Golf Tournament Awards Luncheon Program."
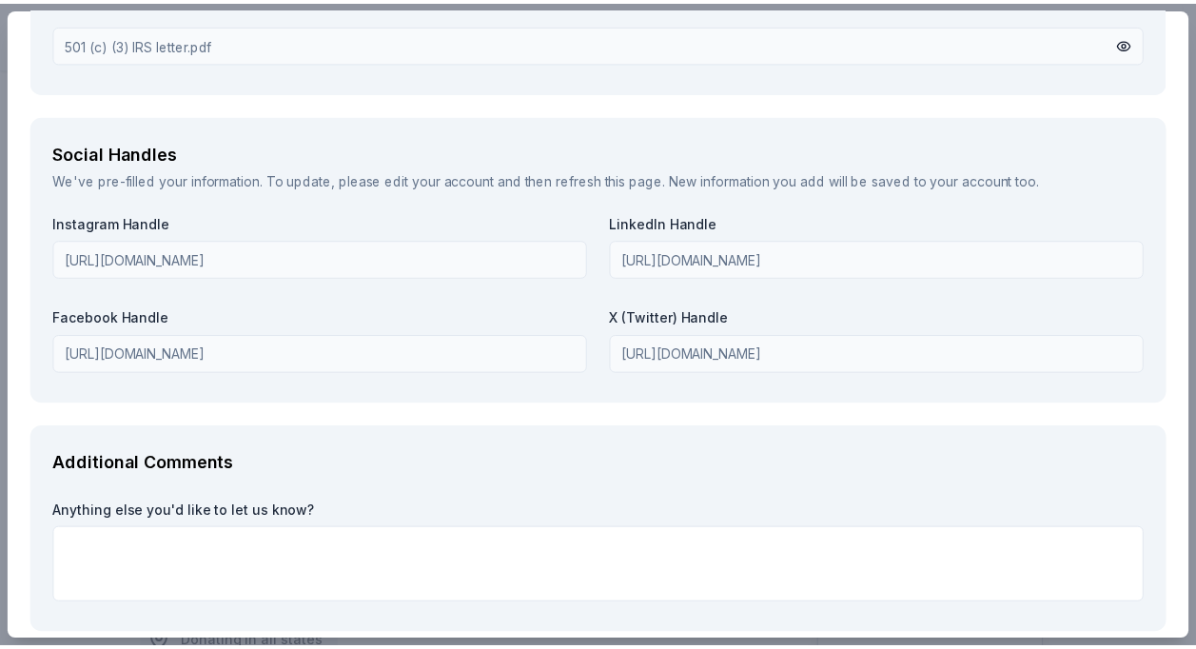
scroll to position [2824, 0]
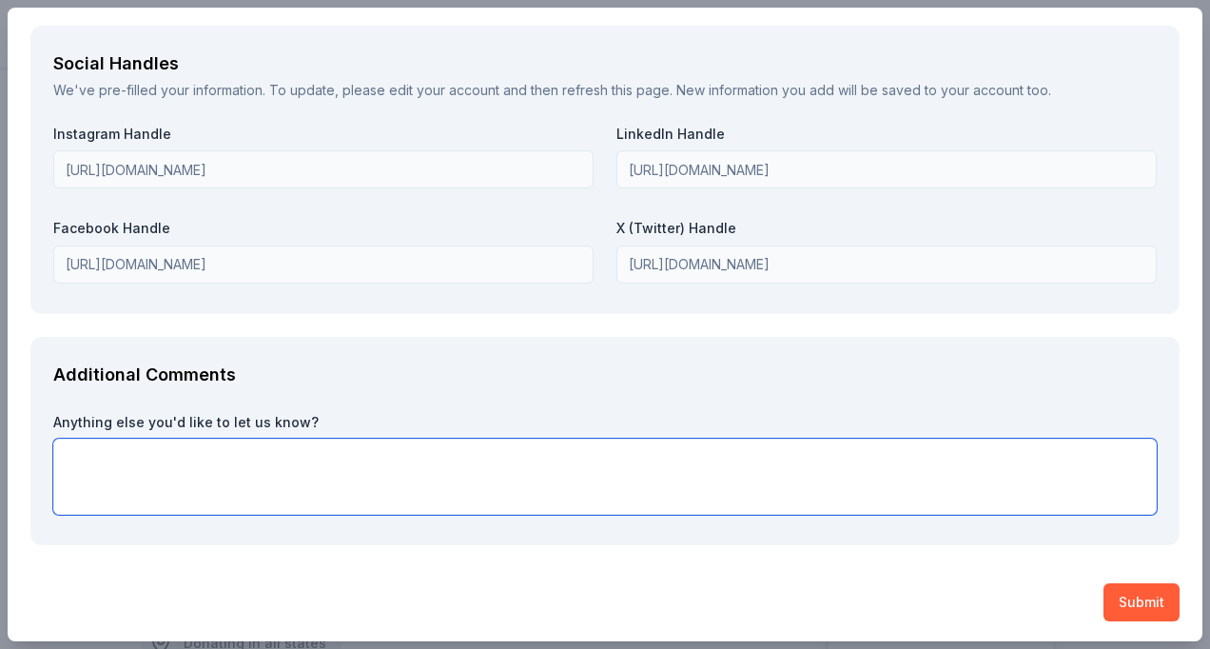
click at [71, 459] on textarea at bounding box center [605, 477] width 1104 height 76
type textarea "Thank you for your consideration!"
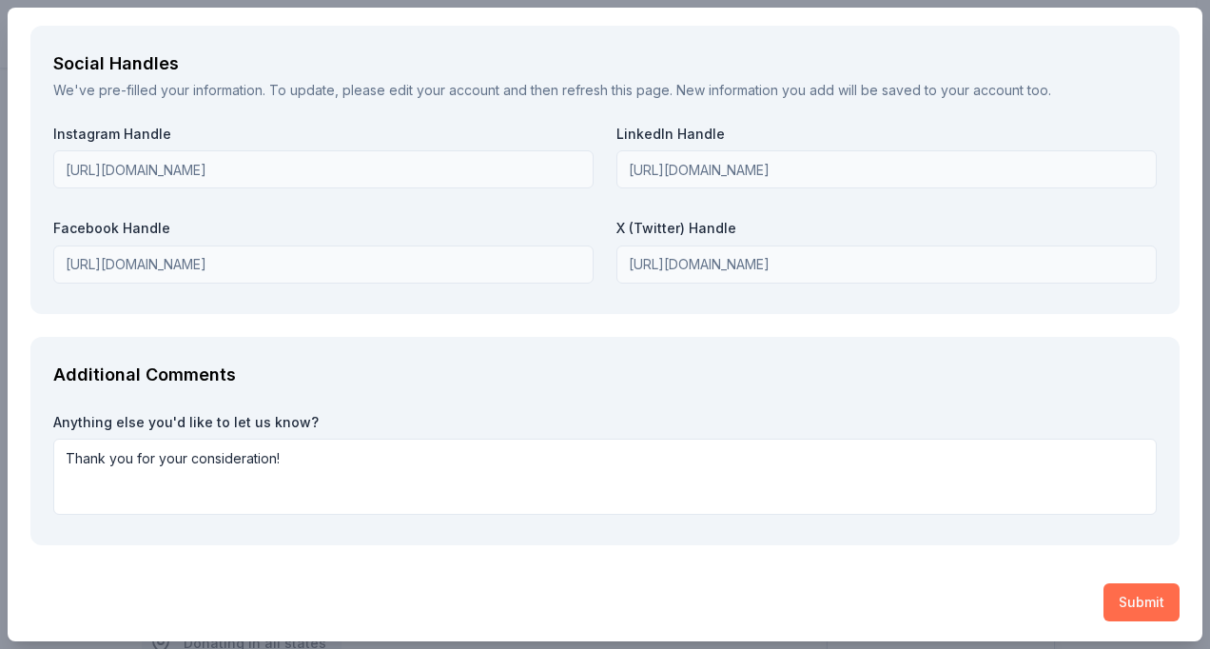
click at [1119, 603] on button "Submit" at bounding box center [1142, 602] width 76 height 38
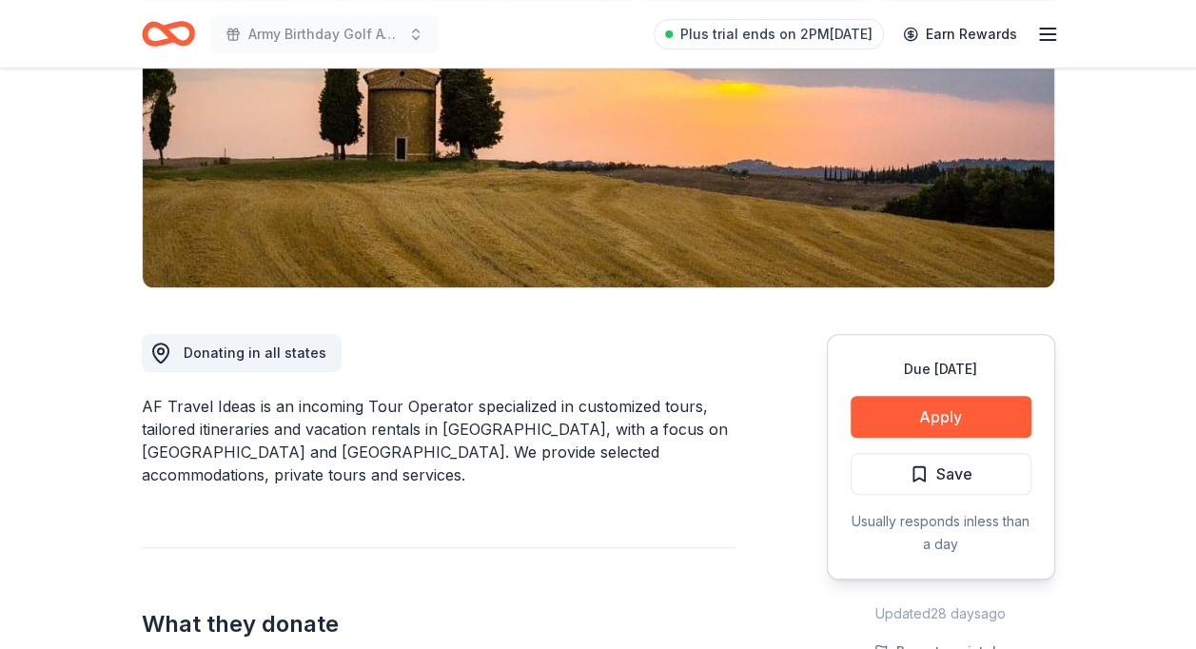
scroll to position [303, 0]
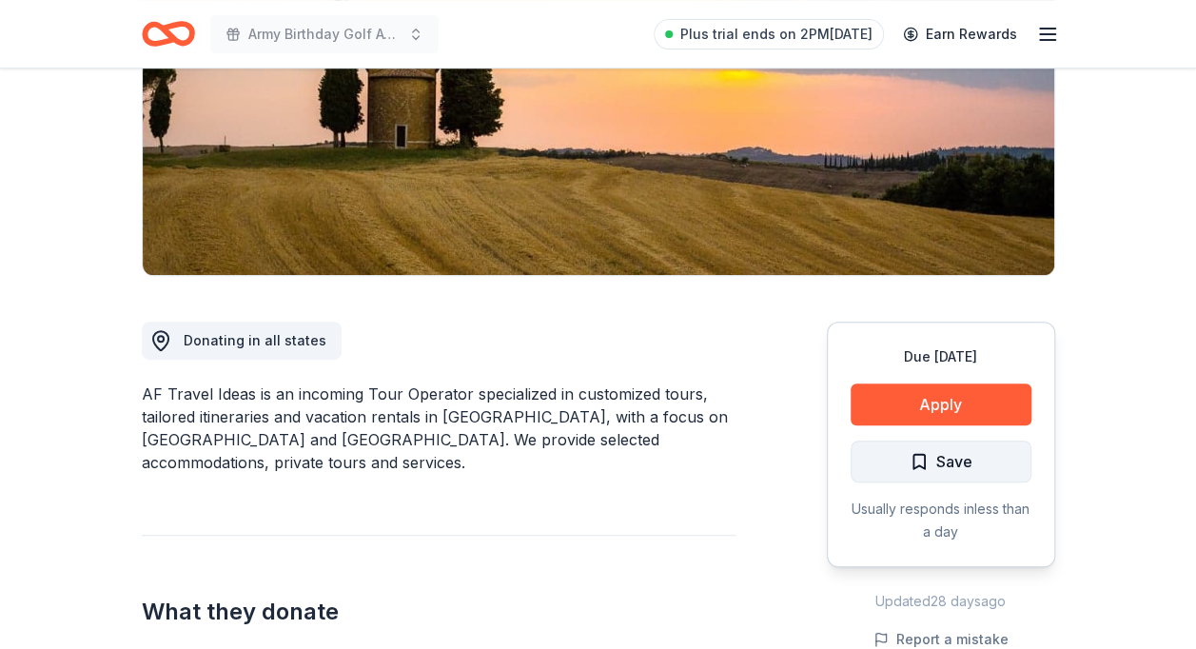
click at [931, 460] on span "Save" at bounding box center [941, 461] width 63 height 25
click at [919, 455] on span "Save" at bounding box center [941, 461] width 63 height 25
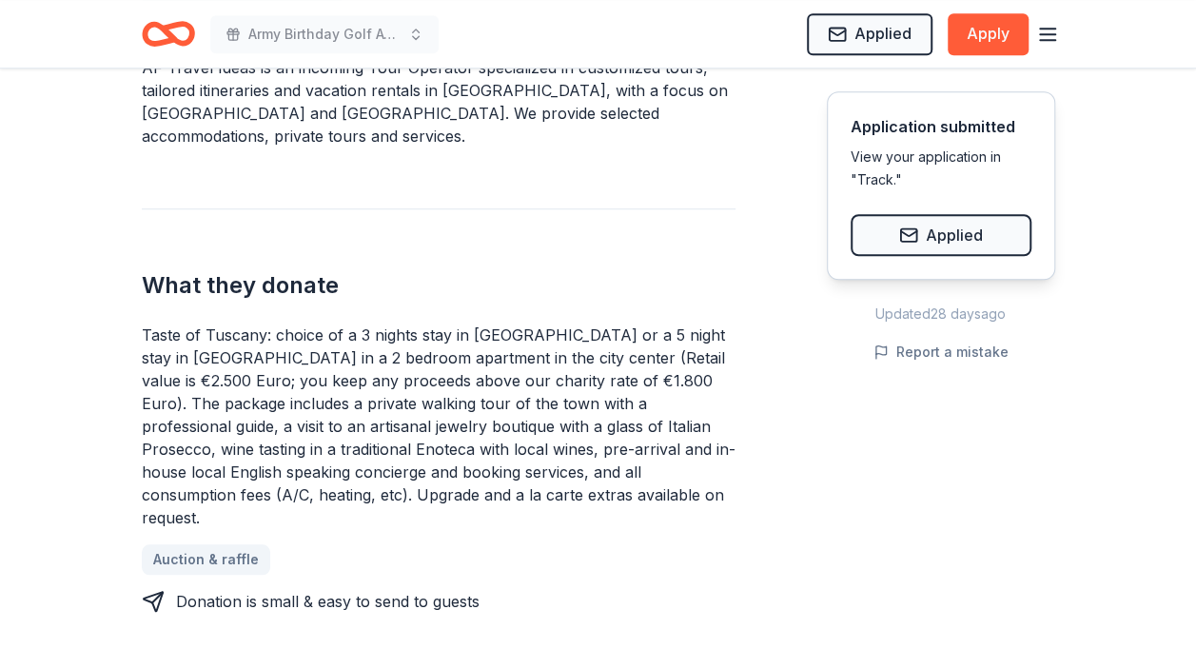
scroll to position [632, 0]
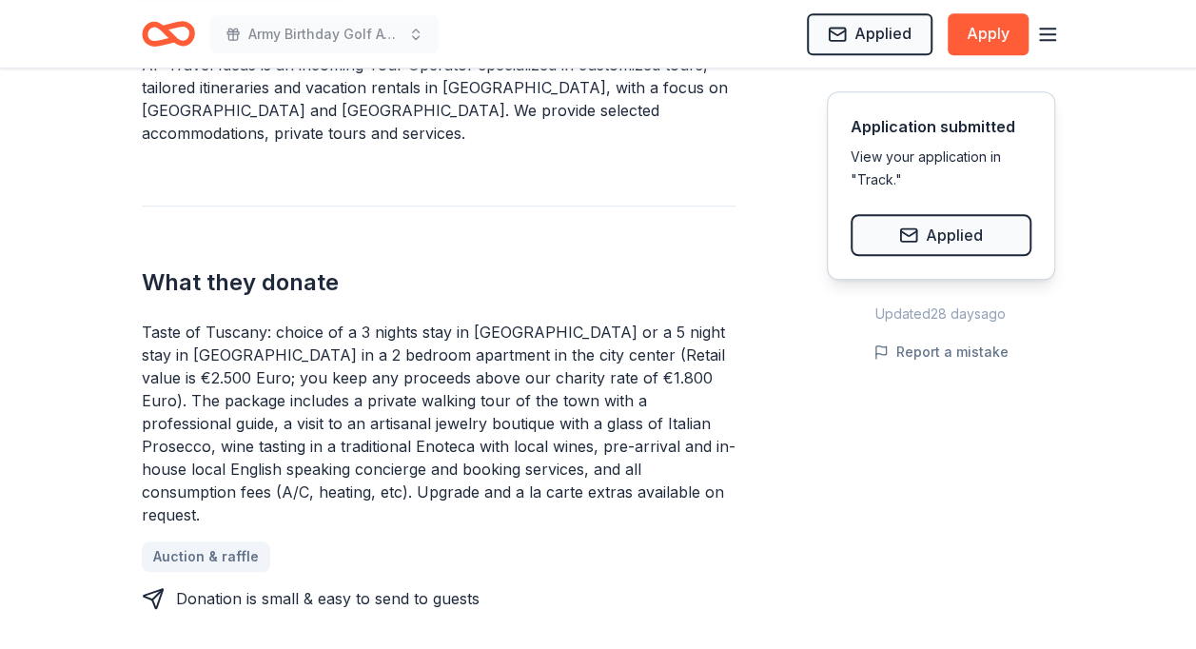
drag, startPoint x: 164, startPoint y: 304, endPoint x: 401, endPoint y: 445, distance: 276.1
click at [401, 445] on div "Taste of Tuscany: choice of a 3 nights stay in Florence or a 5 night stay in Co…" at bounding box center [439, 424] width 594 height 206
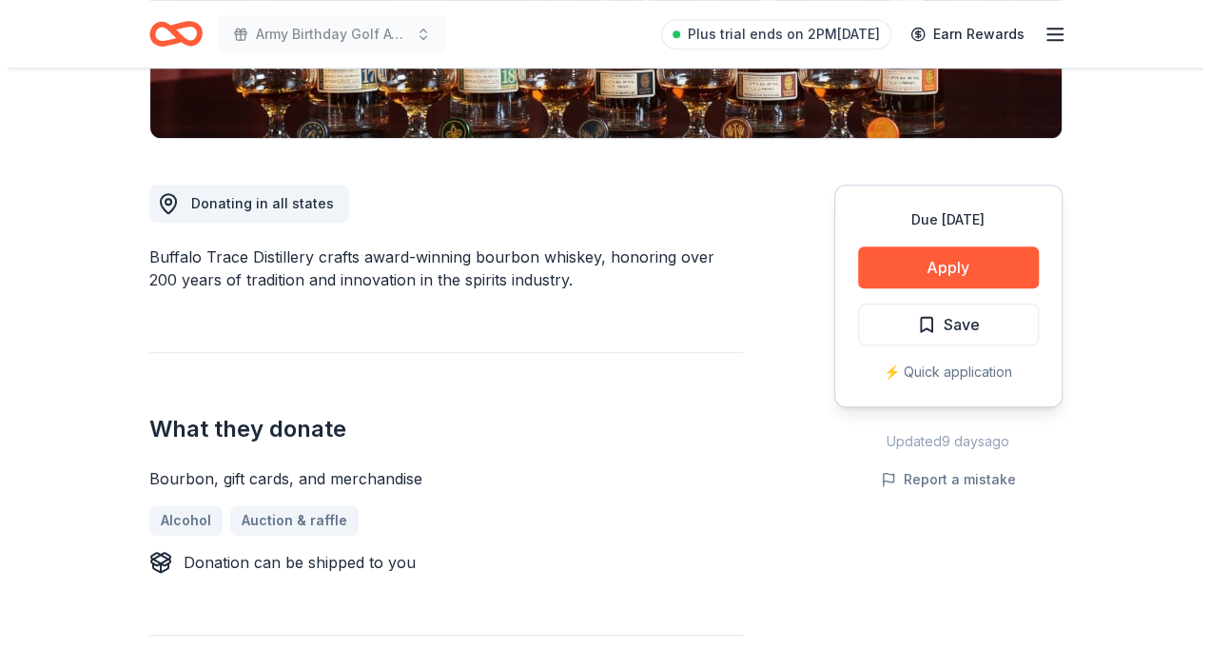
scroll to position [442, 0]
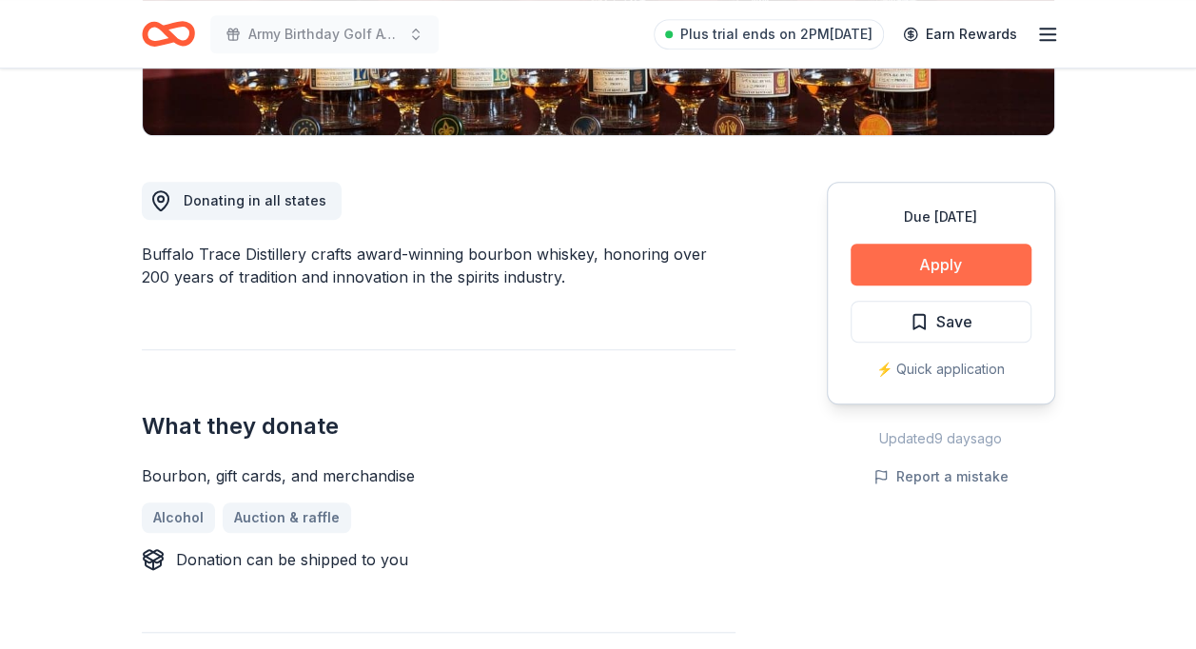
click at [950, 261] on button "Apply" at bounding box center [941, 265] width 181 height 42
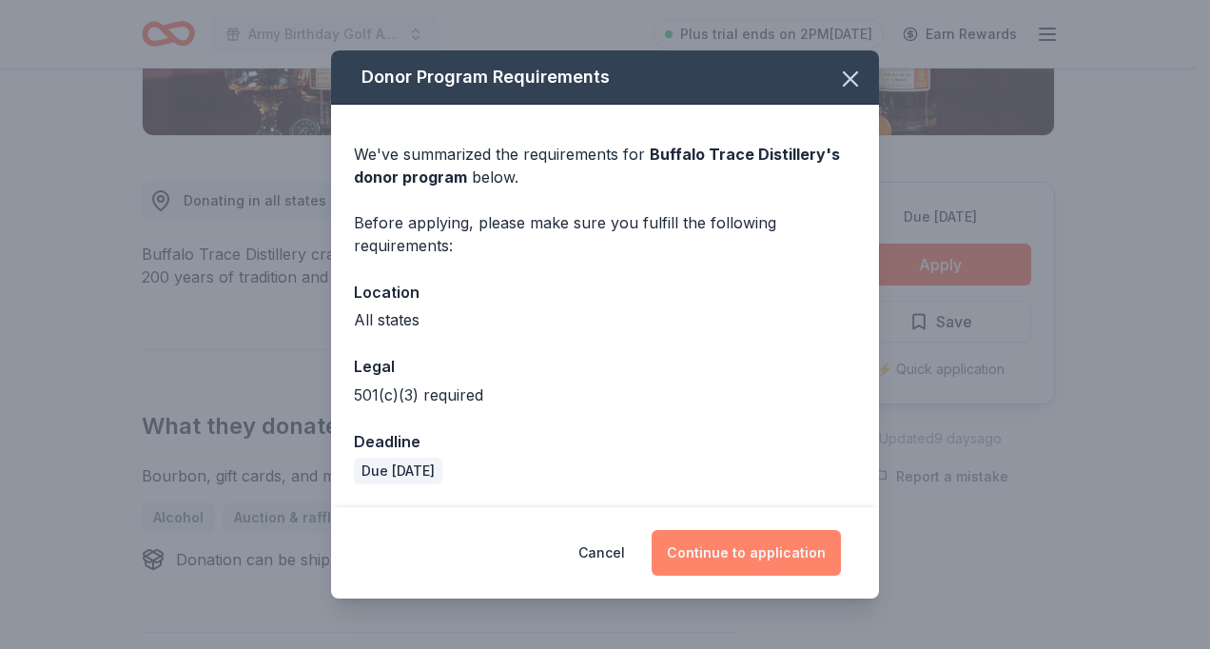
click at [750, 556] on button "Continue to application" at bounding box center [746, 553] width 189 height 46
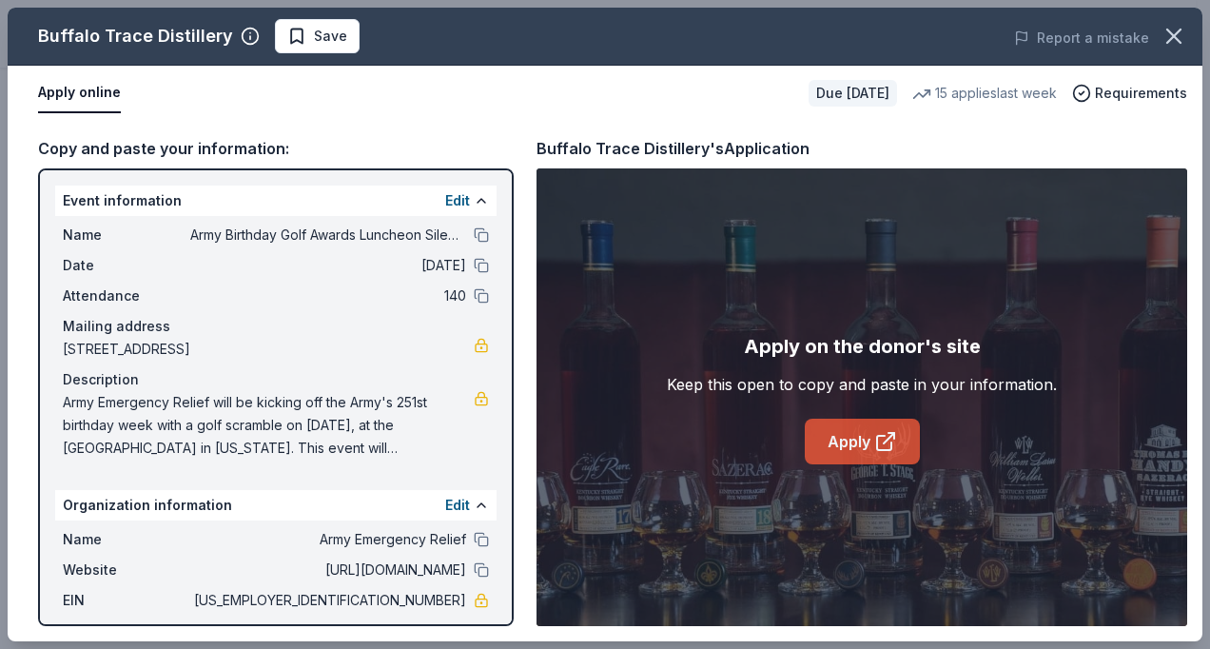
click at [842, 444] on link "Apply" at bounding box center [862, 442] width 115 height 46
click at [333, 34] on span "Save" at bounding box center [330, 36] width 33 height 23
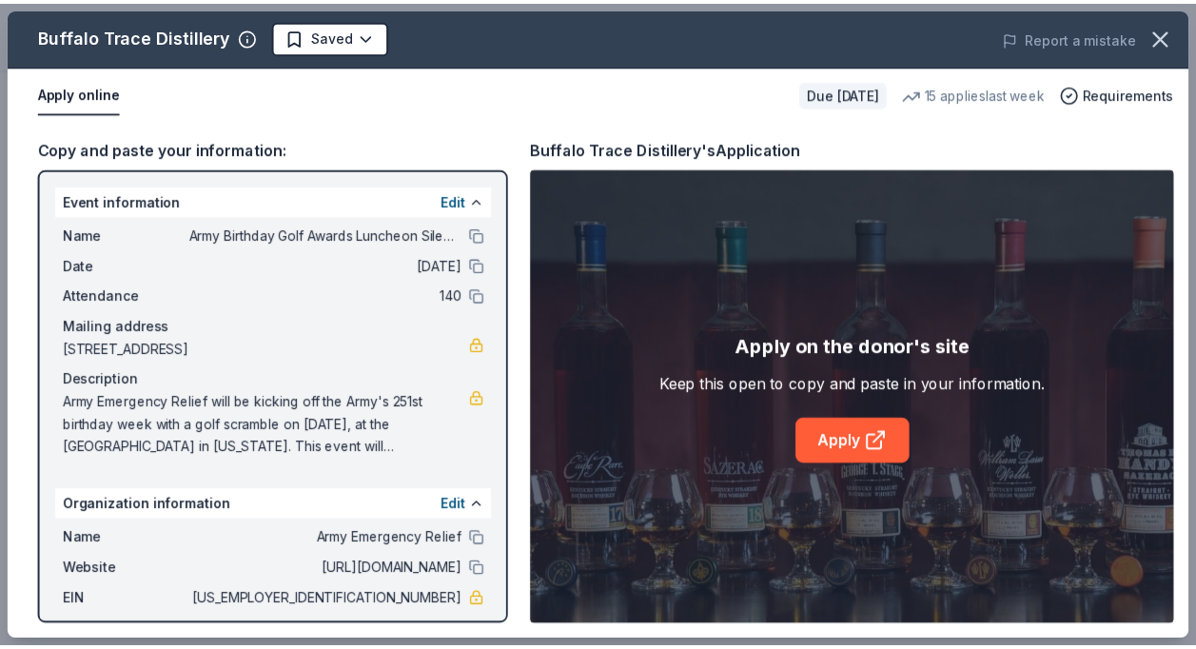
scroll to position [0, 0]
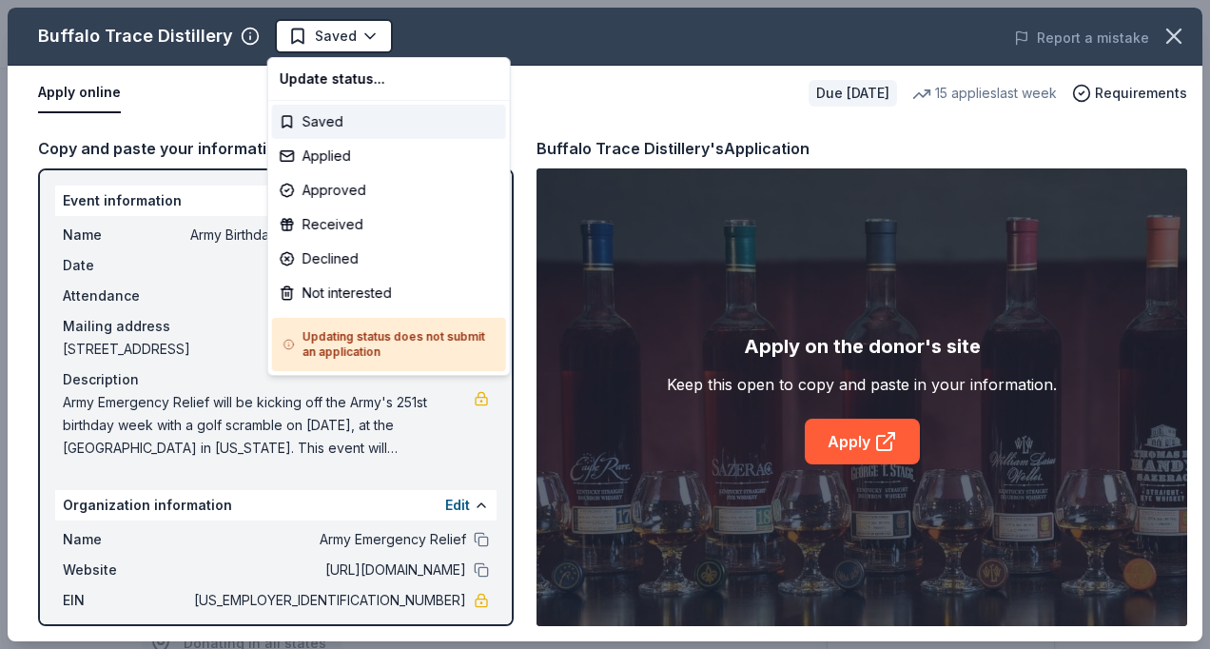
click at [333, 34] on body "Army Birthday Golf Awards Luncheon Silent Auction Saved Apply Due in 267 days S…" at bounding box center [598, 324] width 1196 height 649
click at [332, 162] on div "Applied" at bounding box center [389, 156] width 234 height 34
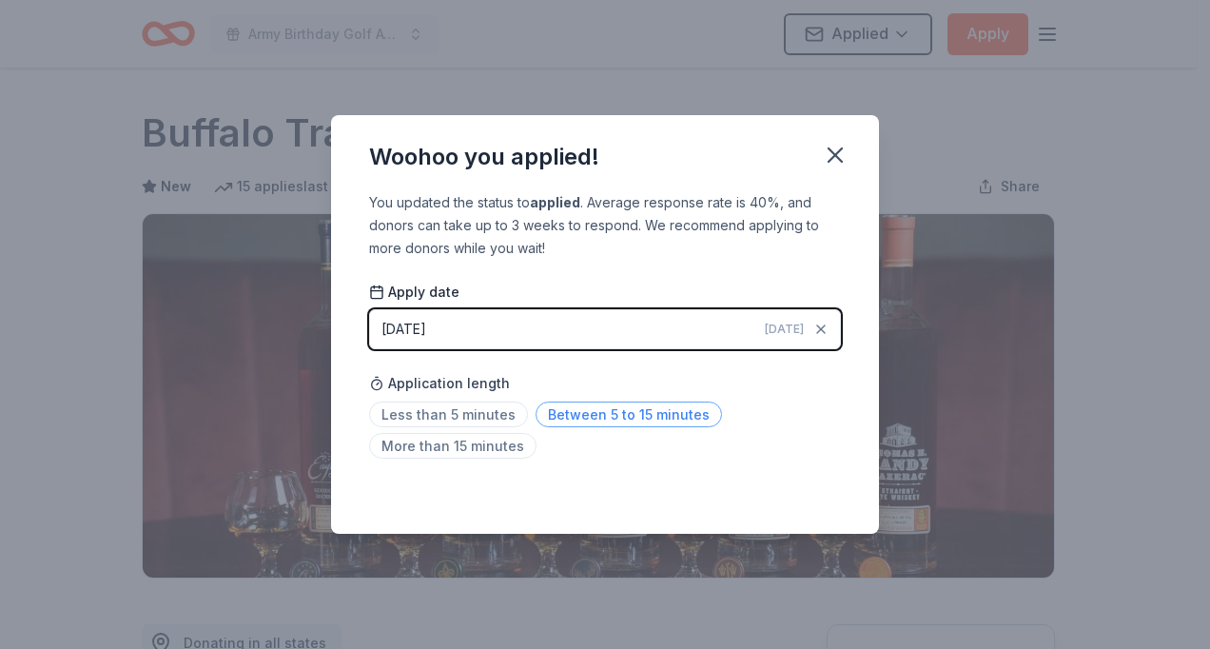
click at [618, 407] on span "Between 5 to 15 minutes" at bounding box center [629, 415] width 186 height 26
click at [835, 153] on icon "button" at bounding box center [835, 155] width 27 height 27
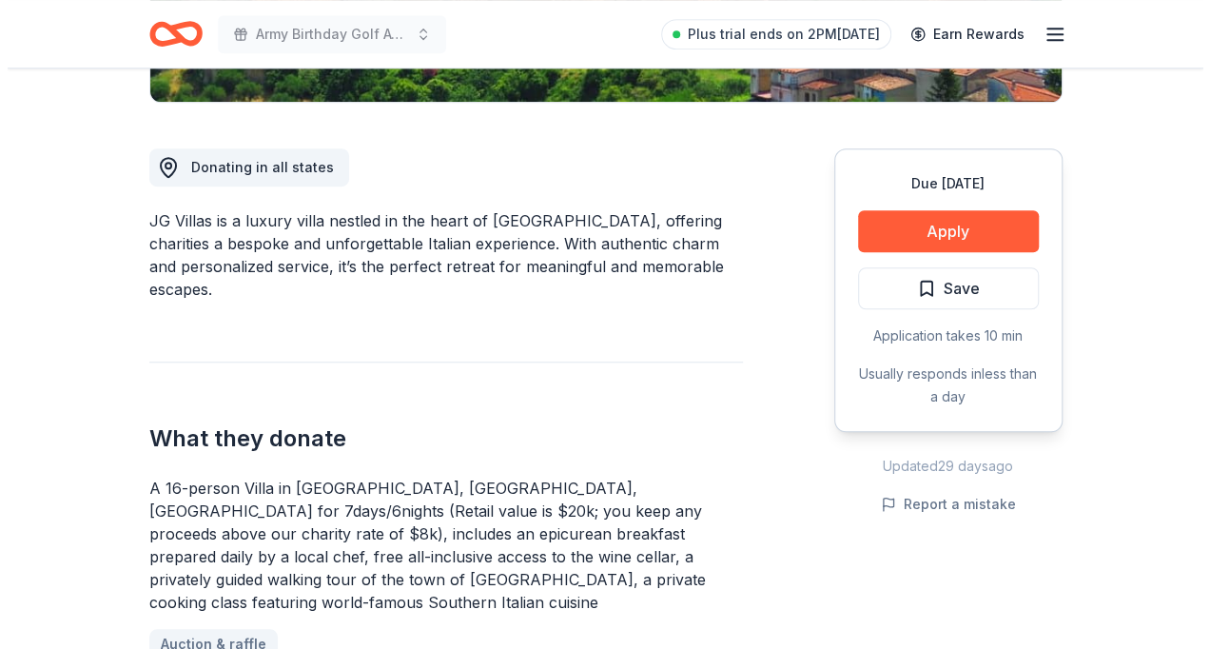
scroll to position [518, 0]
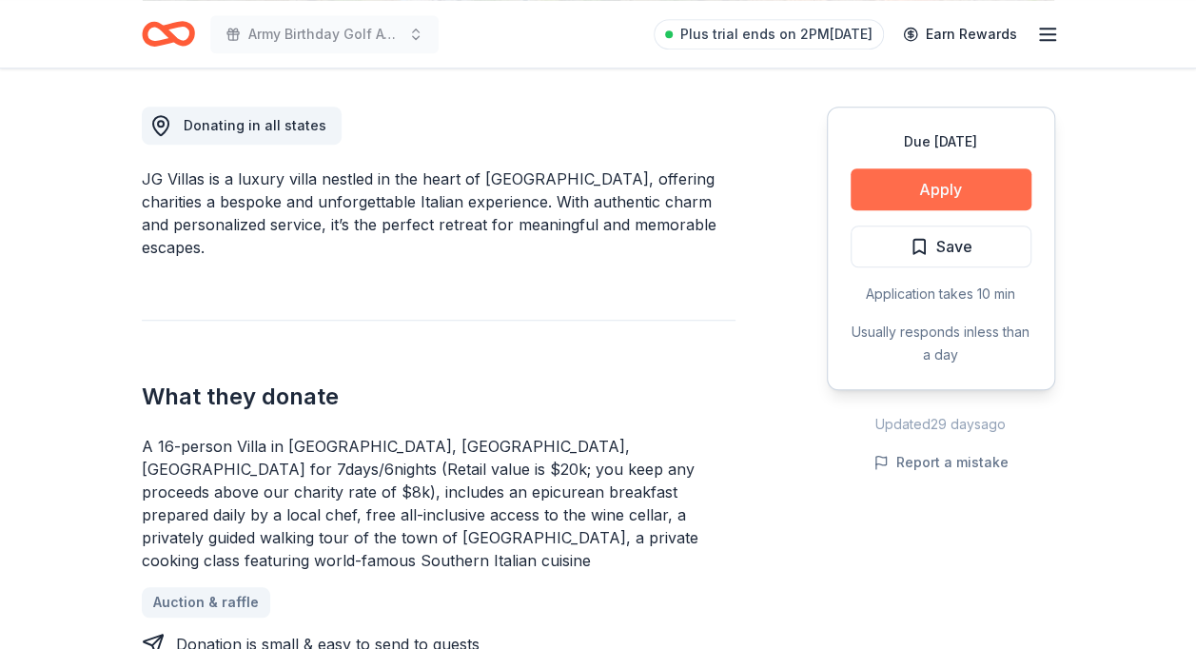
click at [912, 195] on button "Apply" at bounding box center [941, 189] width 181 height 42
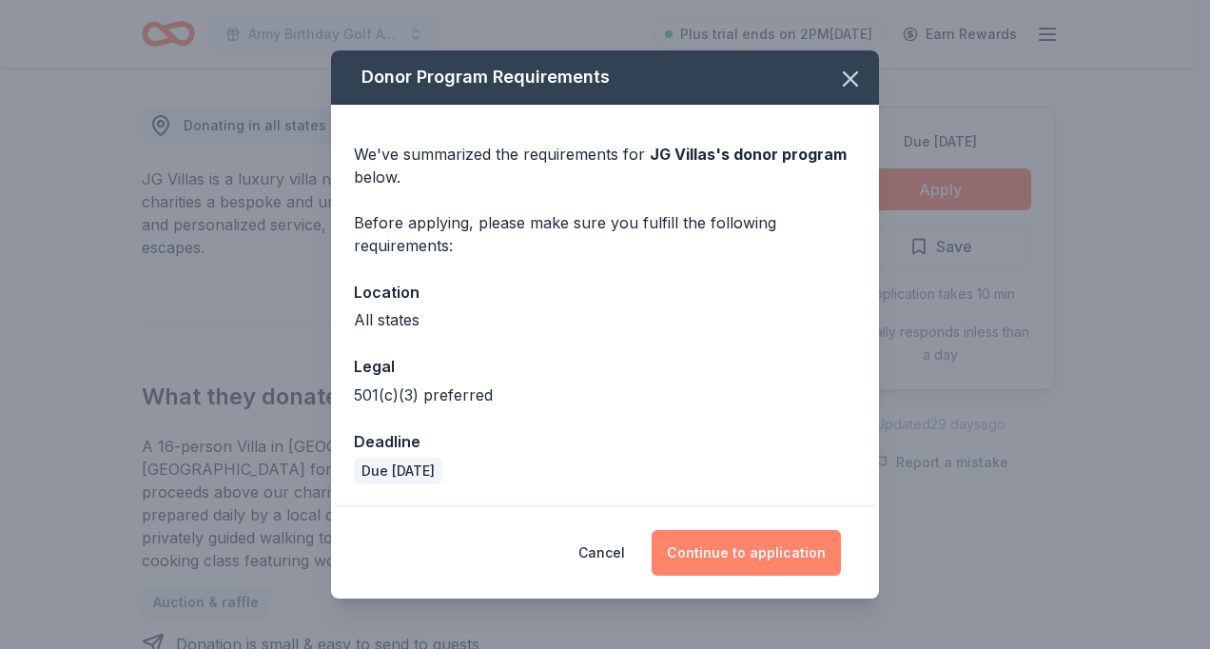
click at [725, 548] on button "Continue to application" at bounding box center [746, 553] width 189 height 46
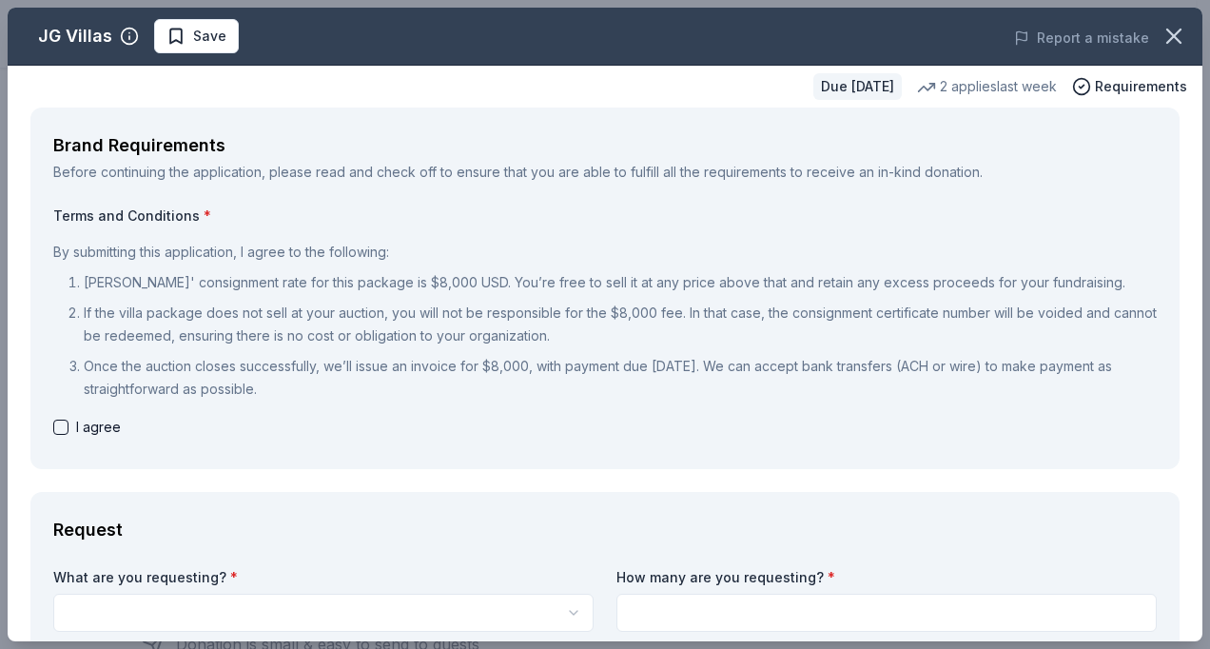
click at [61, 422] on button "button" at bounding box center [60, 427] width 15 height 15
checkbox input "true"
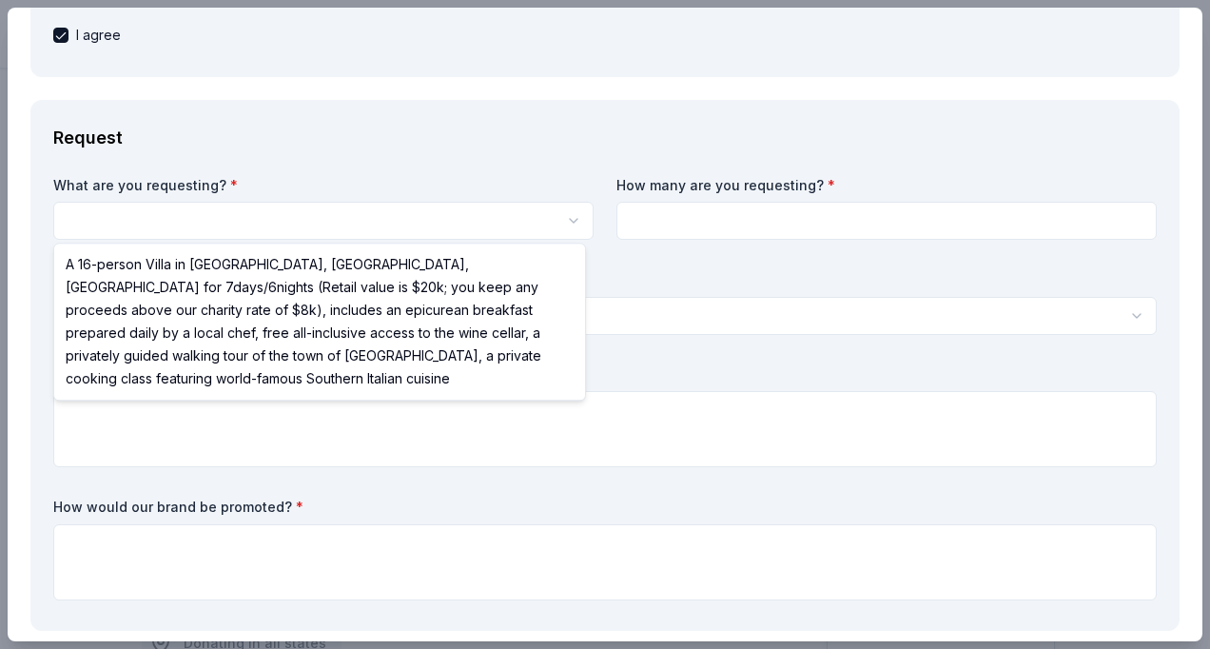
scroll to position [0, 0]
click at [148, 221] on html "Army Birthday Golf Awards Luncheon Silent Auction Save Apply Due [DATE] Share J…" at bounding box center [605, 324] width 1210 height 649
select select "A 16-person Villa in [GEOGRAPHIC_DATA], [GEOGRAPHIC_DATA], [GEOGRAPHIC_DATA] fo…"
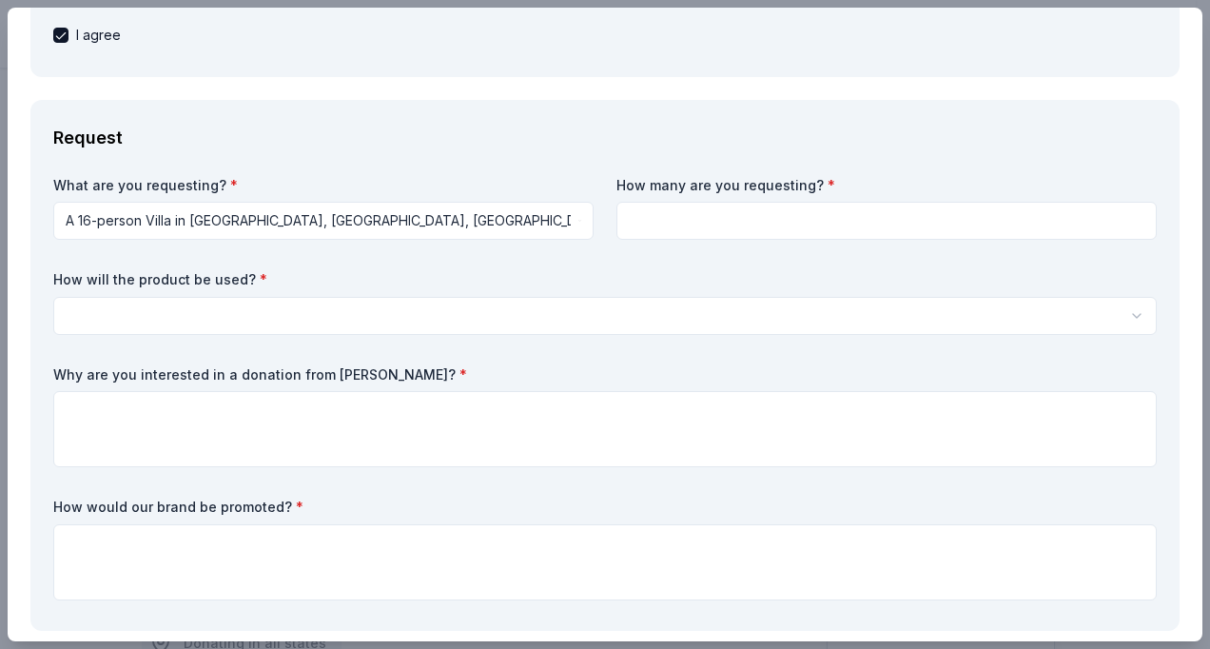
click at [633, 220] on input at bounding box center [887, 221] width 540 height 38
type input "1"
click at [225, 305] on html "Army Birthday Golf Awards Luncheon Silent Auction Save Apply Due [DATE] Share J…" at bounding box center [605, 324] width 1210 height 649
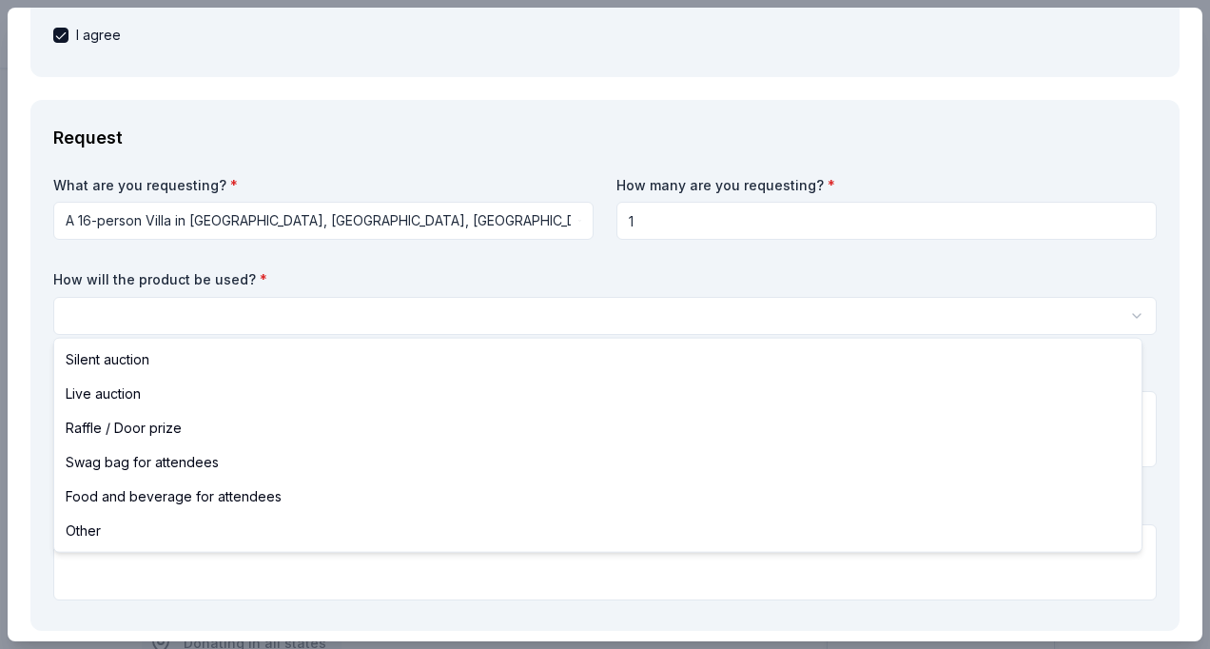
select select "silentAuction"
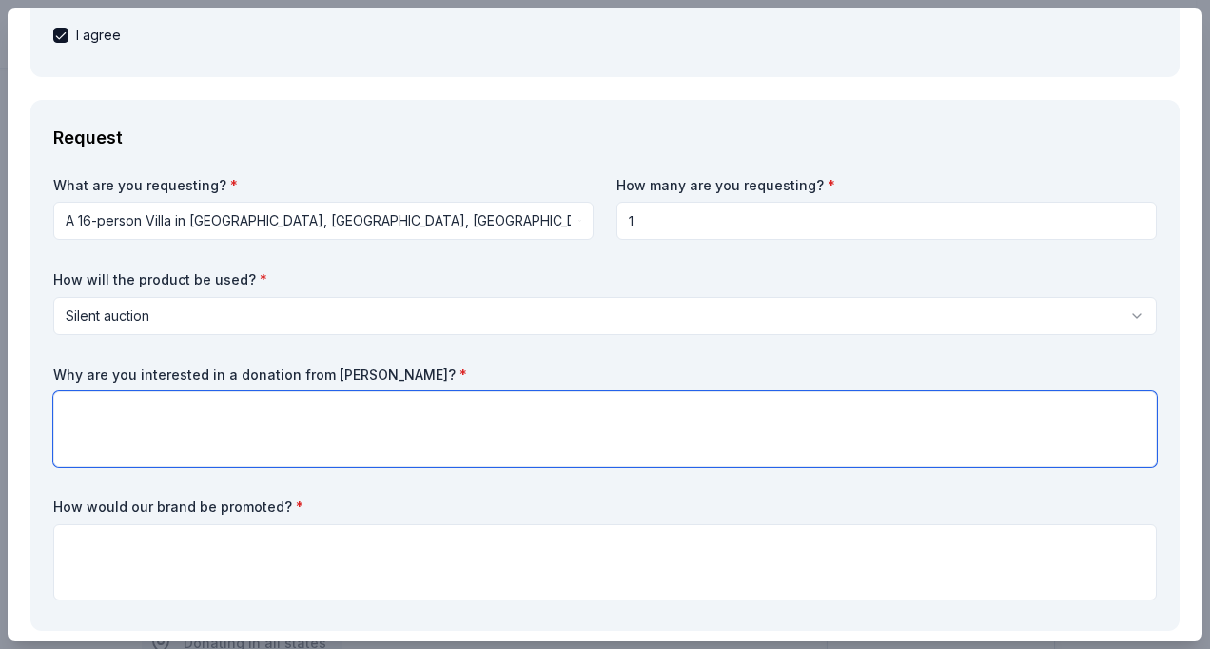
click at [105, 412] on textarea at bounding box center [605, 429] width 1104 height 76
click at [529, 409] on textarea "We have a variety of silent auction categories including travel and experieces" at bounding box center [605, 429] width 1104 height 76
click at [570, 408] on textarea "We have a variety of silent auction categories including travel and experiences" at bounding box center [605, 429] width 1104 height 76
type textarea "We have a variety of silent auction categories including travel and experiences."
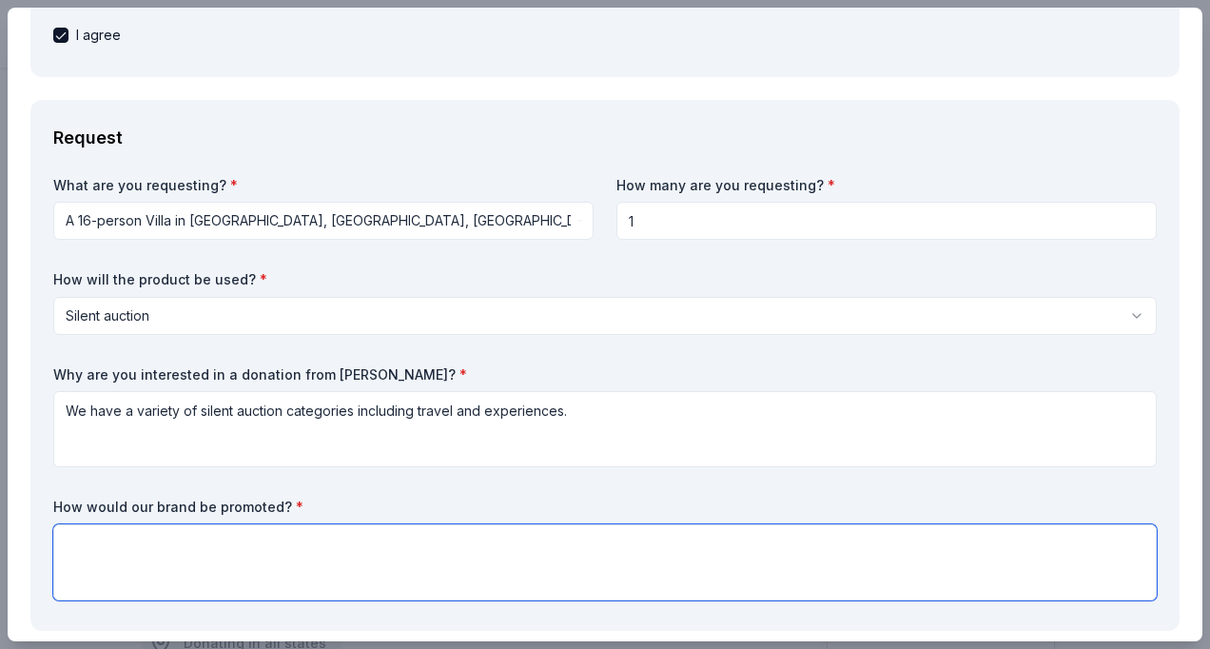
click at [127, 549] on textarea at bounding box center [605, 562] width 1104 height 76
type textarea "It will be featured in our Awards Luncheon Program."
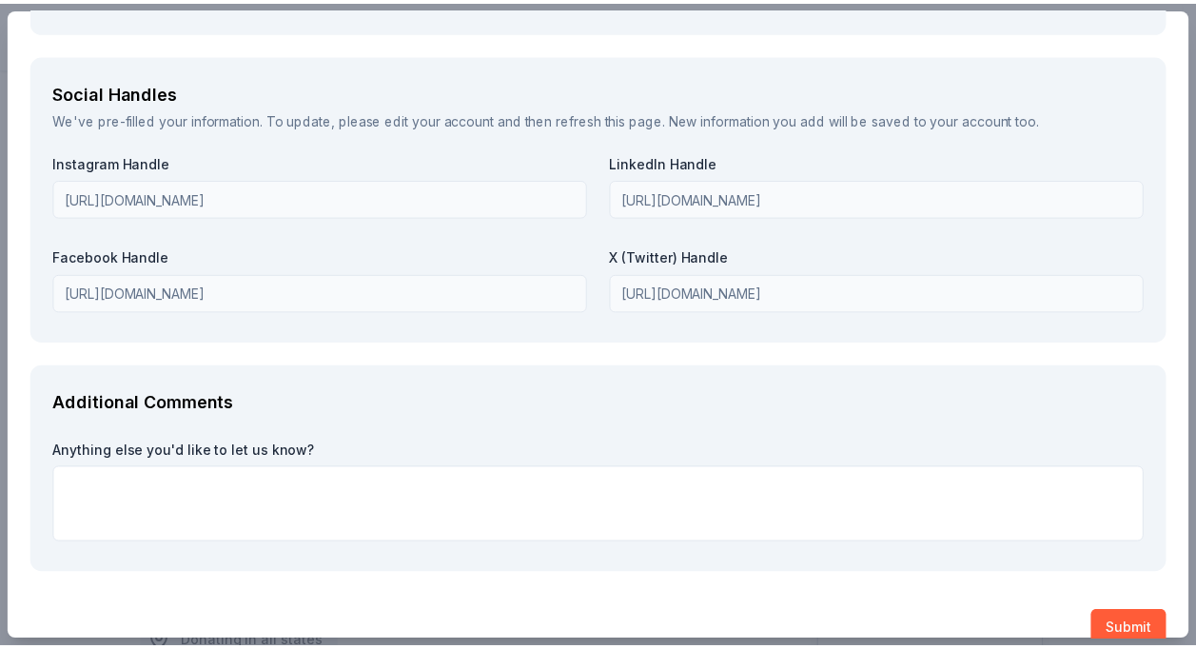
scroll to position [2679, 0]
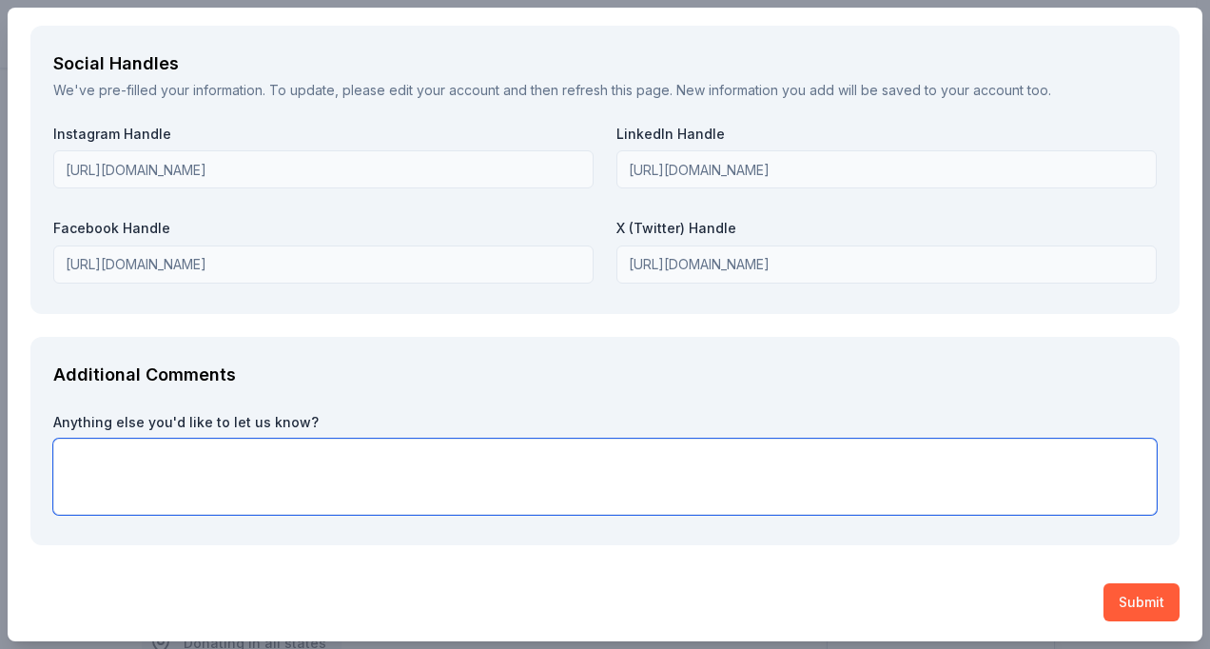
click at [113, 453] on textarea at bounding box center [605, 477] width 1104 height 76
type textarea "Thank you for your consideration!"
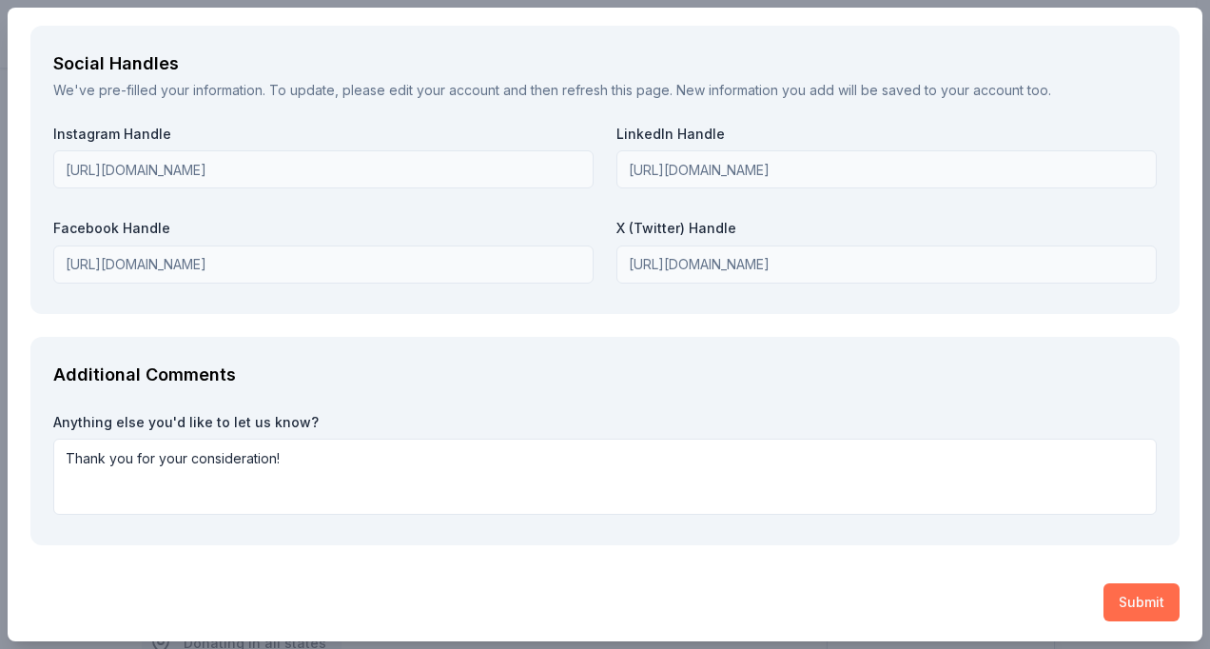
click at [1134, 592] on button "Submit" at bounding box center [1142, 602] width 76 height 38
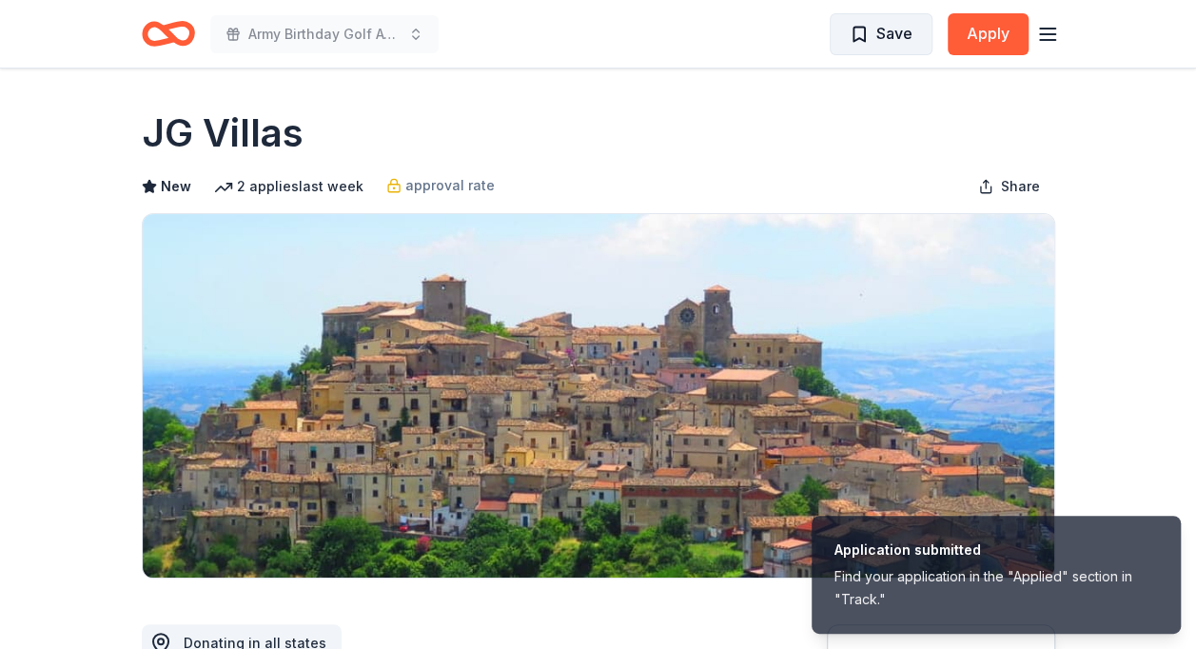
click at [876, 32] on span "Save" at bounding box center [894, 33] width 36 height 25
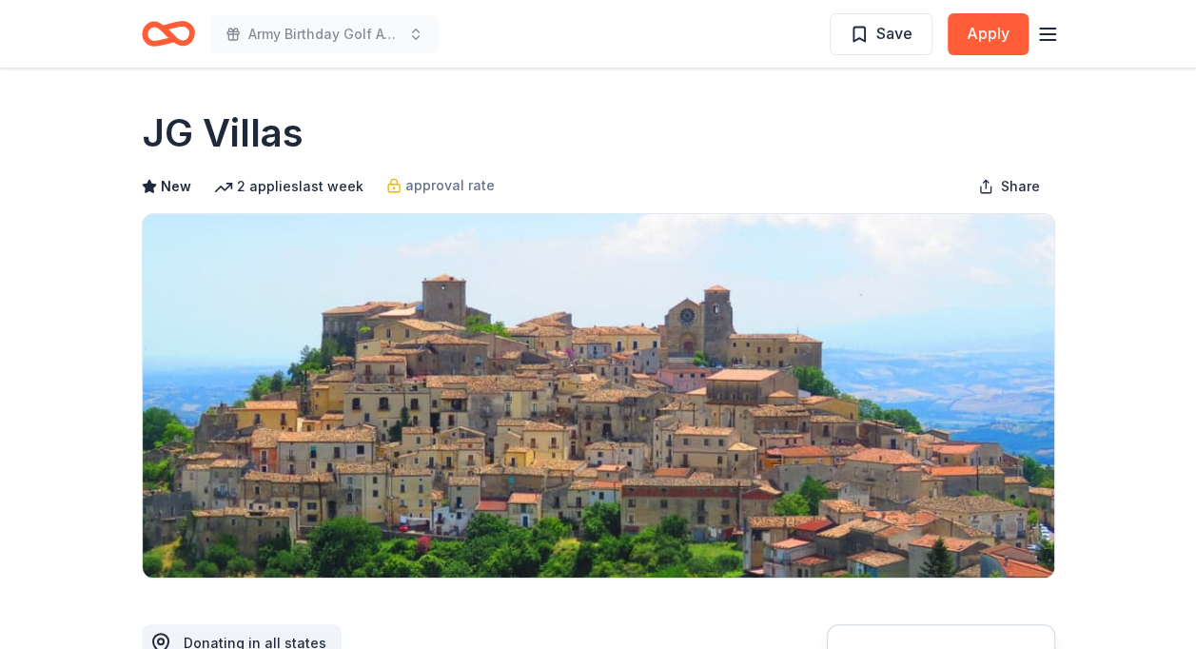
click at [747, 147] on div "JG Villas" at bounding box center [598, 133] width 913 height 53
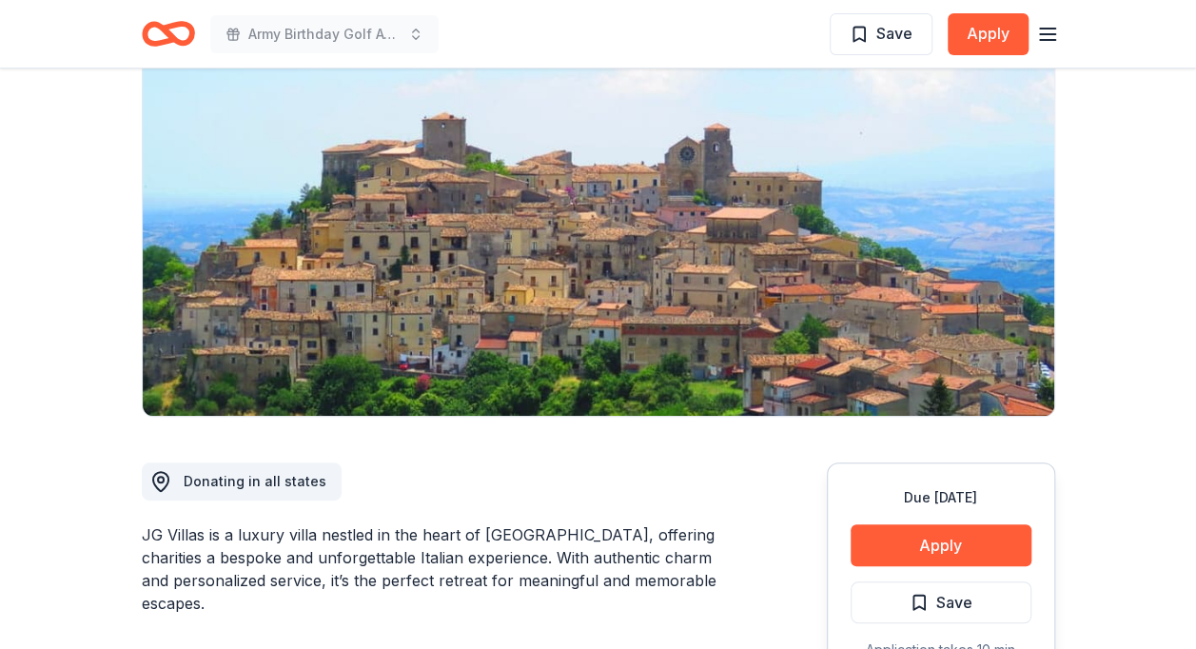
scroll to position [0, 0]
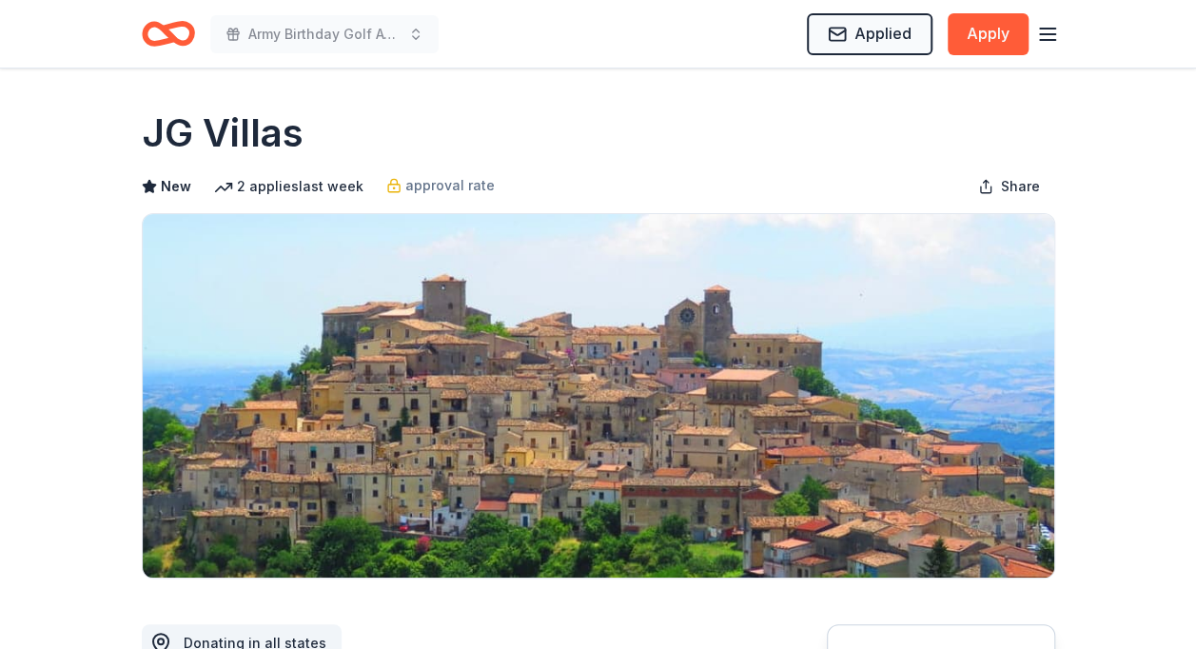
click at [596, 347] on img at bounding box center [599, 395] width 912 height 363
